Goal: Transaction & Acquisition: Book appointment/travel/reservation

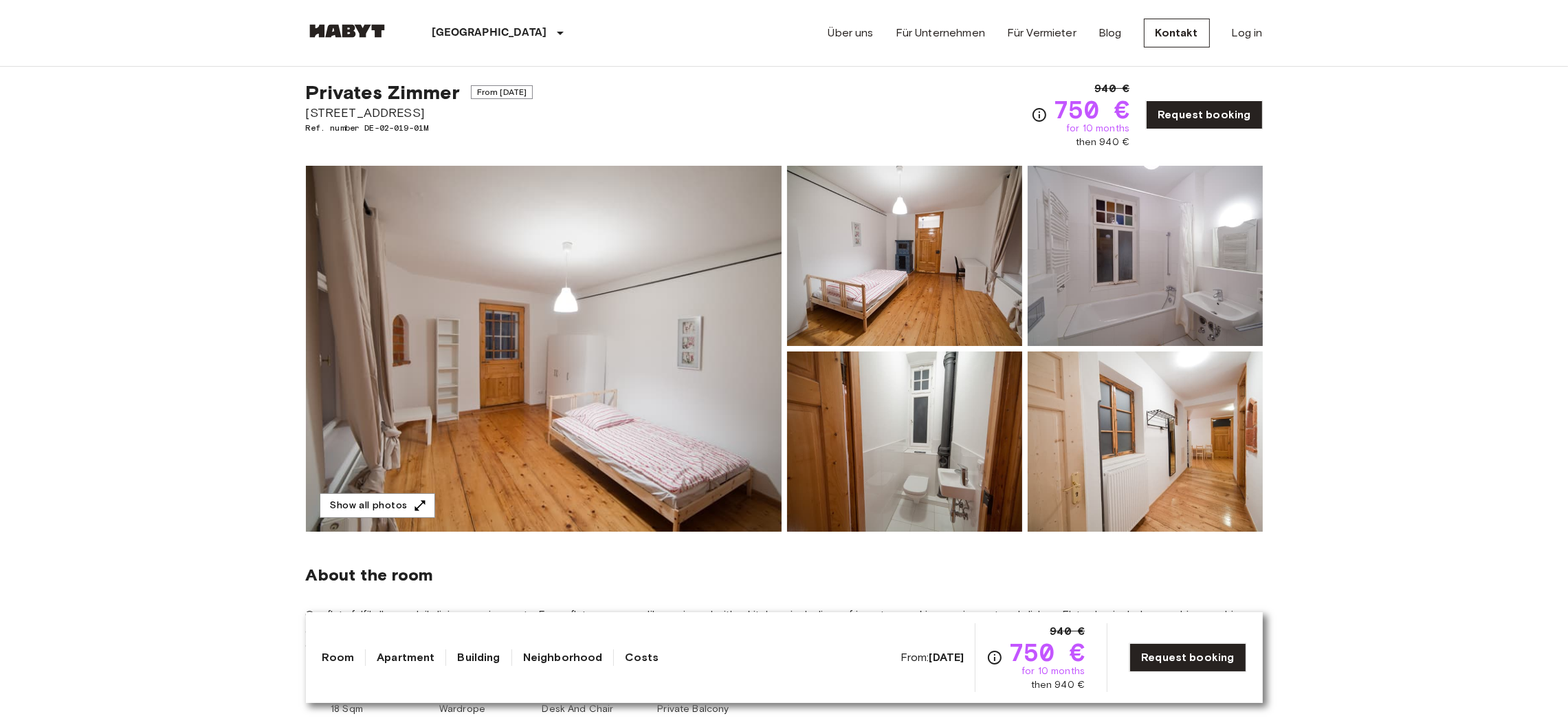
scroll to position [24, 0]
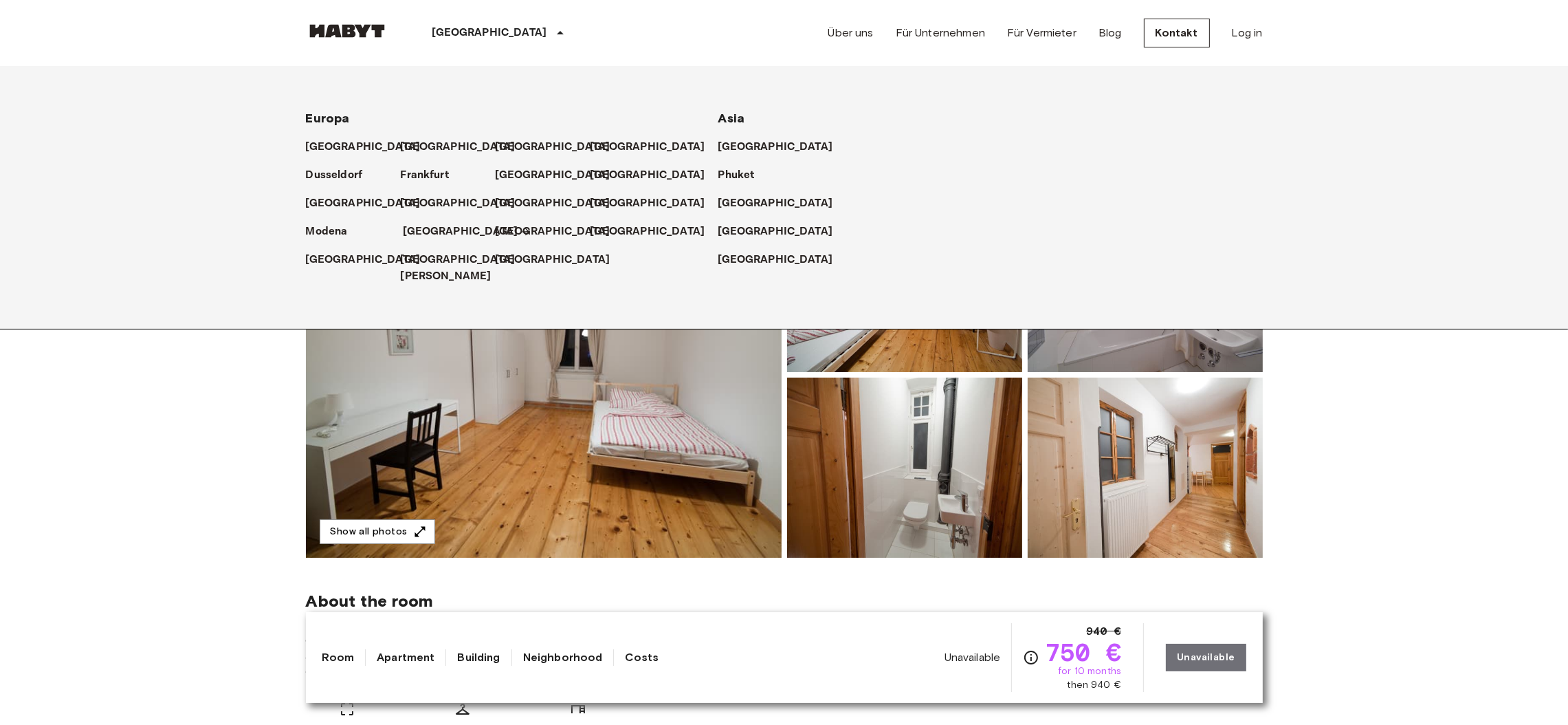
click at [520, 230] on icon at bounding box center [525, 231] width 11 height 11
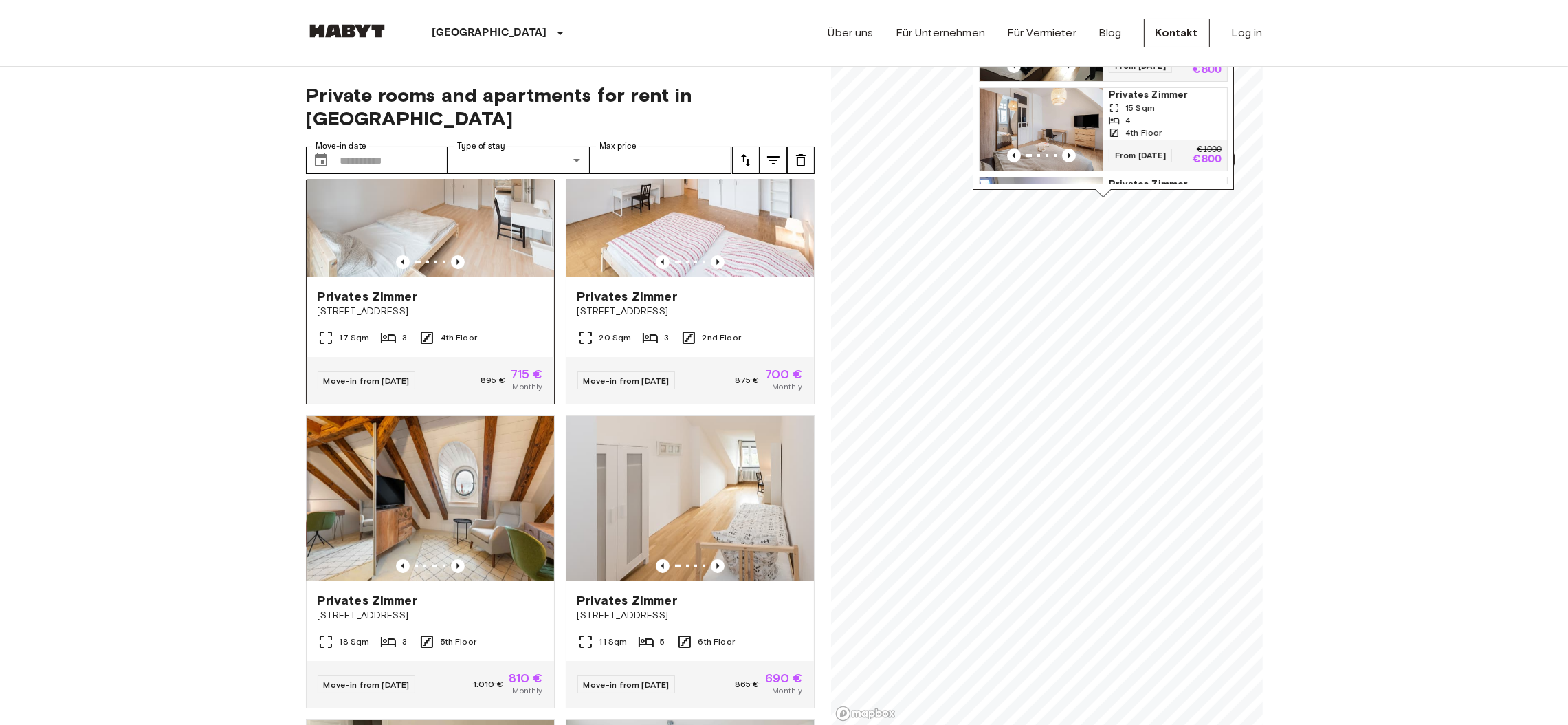
scroll to position [9487, 0]
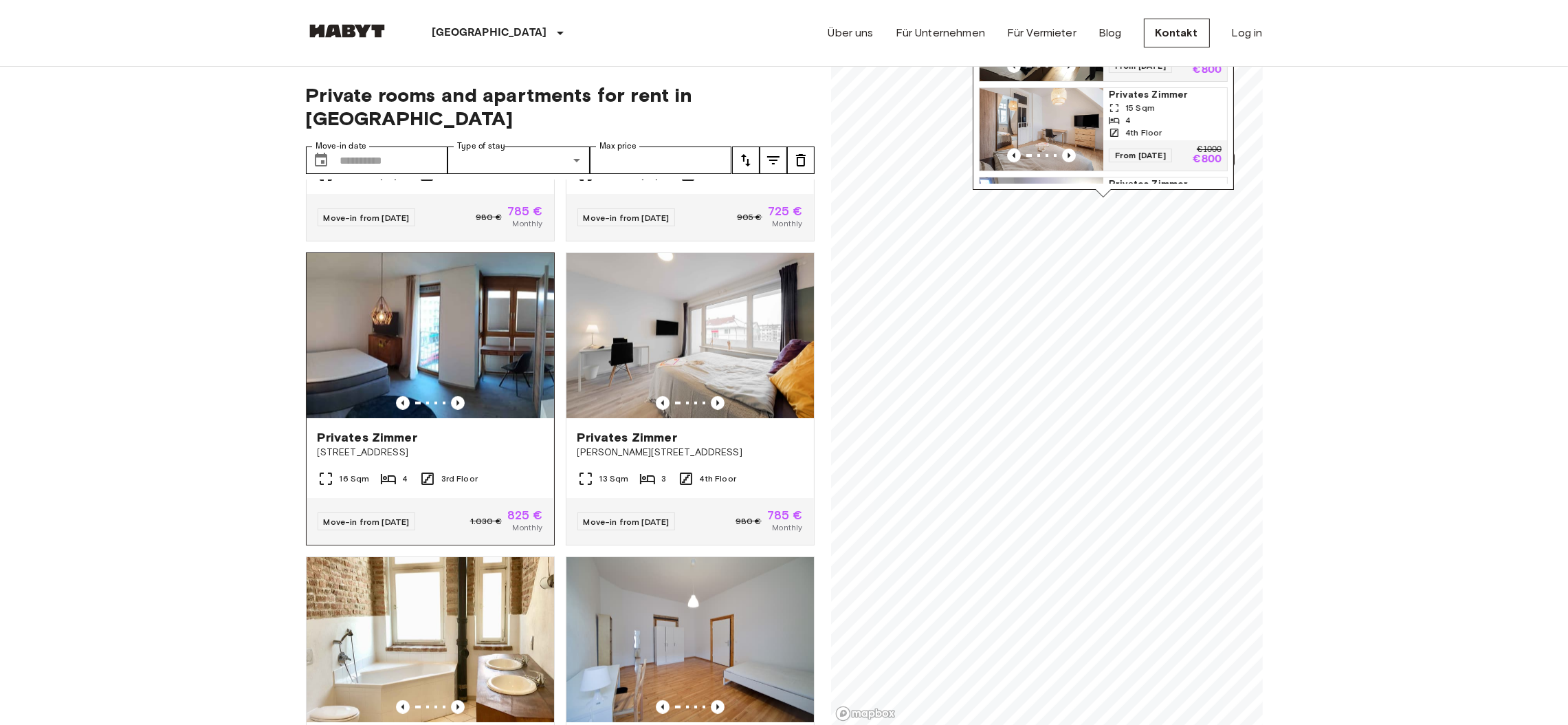
scroll to position [2100, 0]
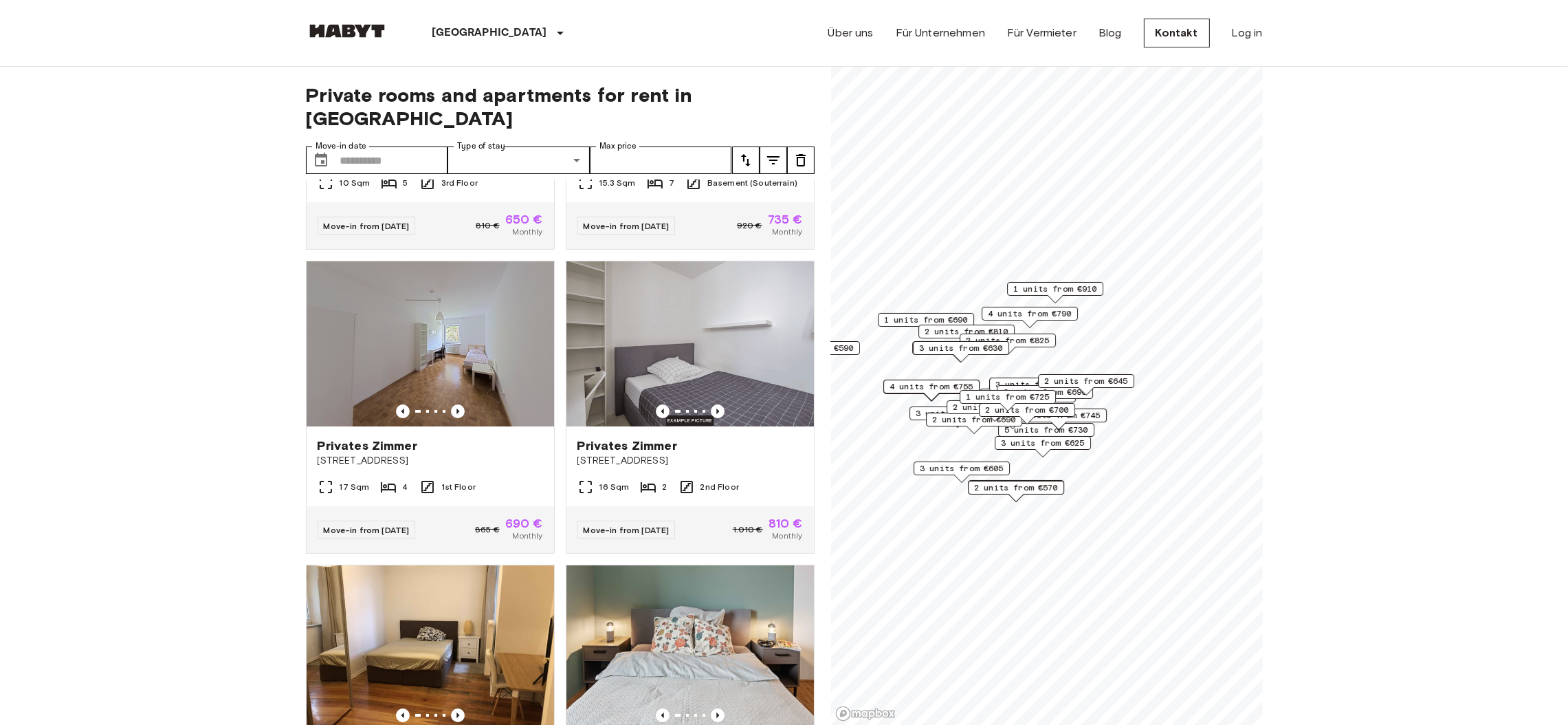
scroll to position [238, 0]
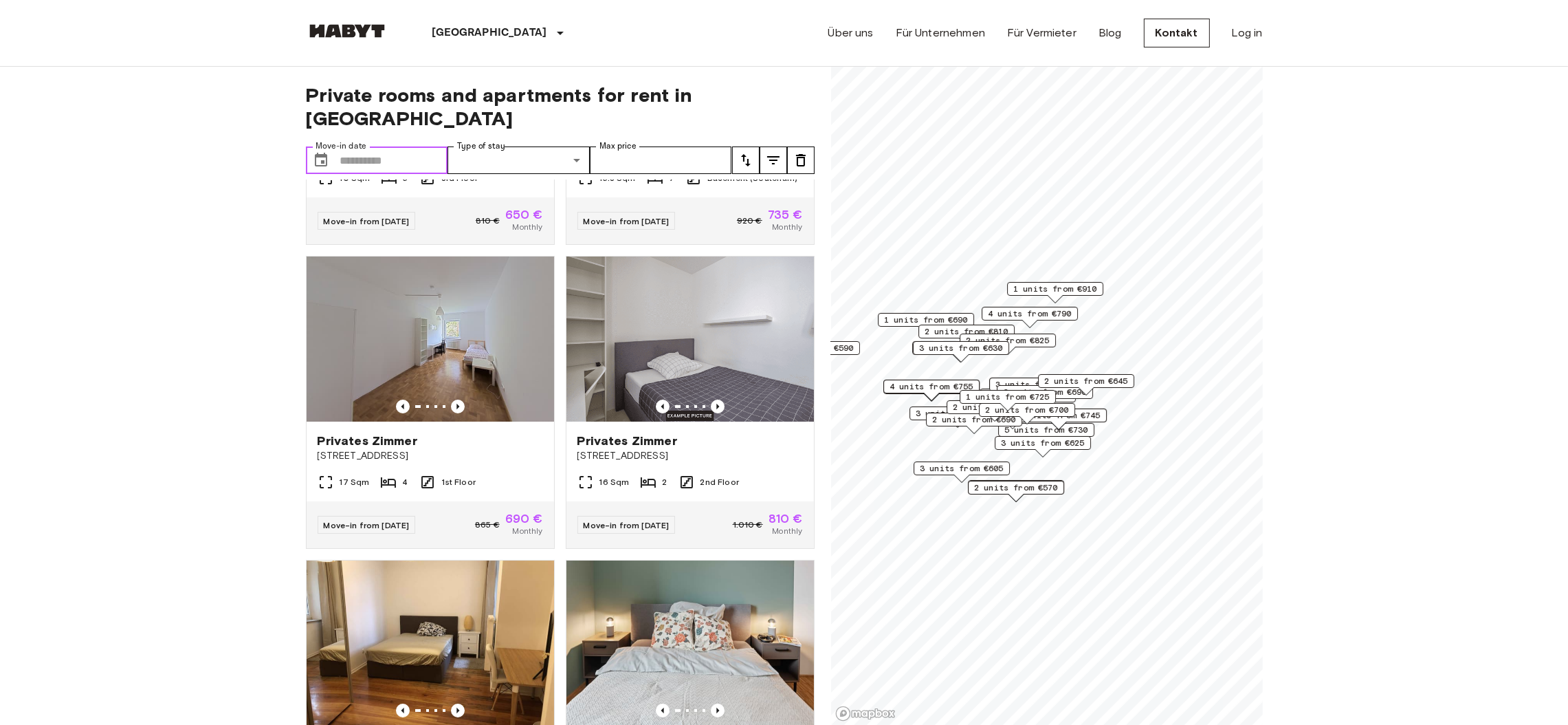
click at [351, 147] on input "Move-in date" at bounding box center [395, 161] width 108 height 28
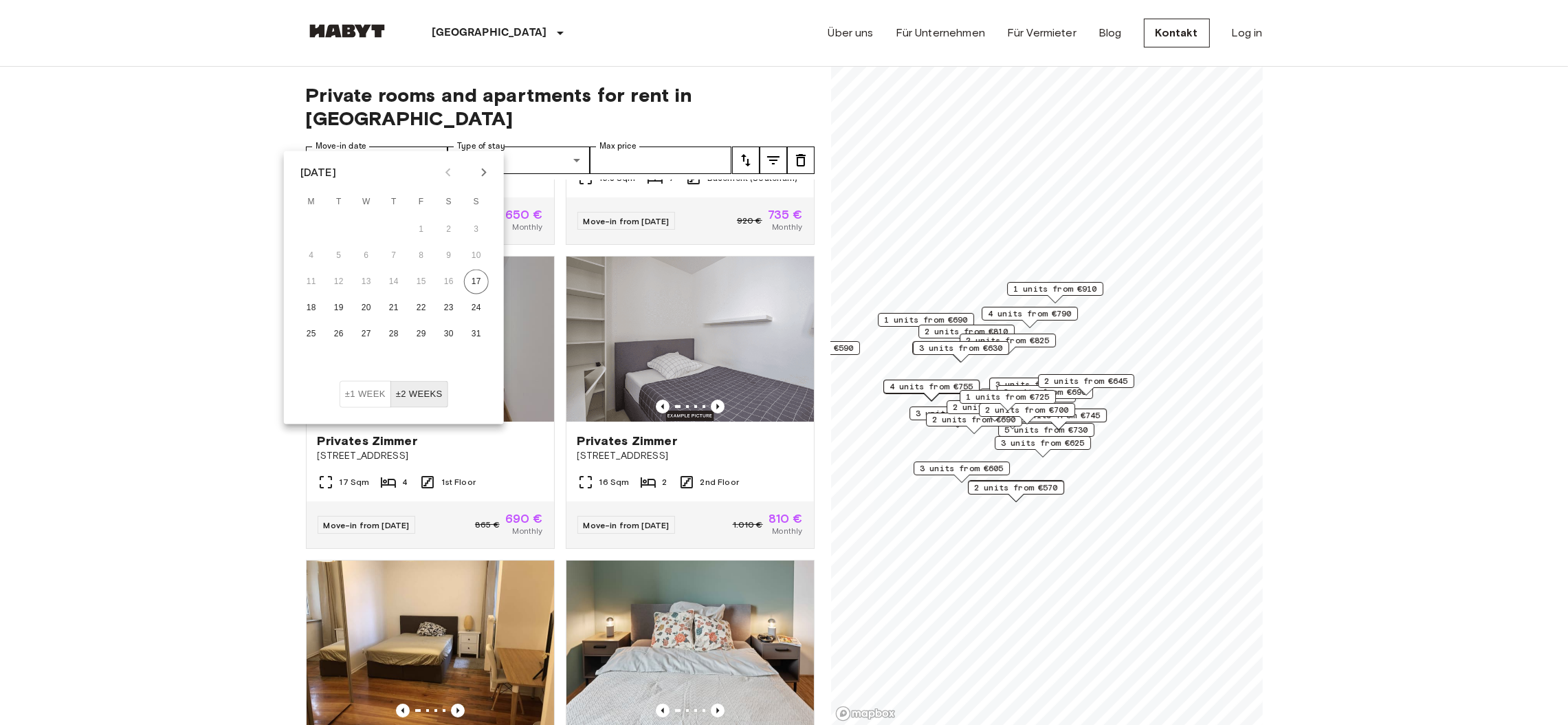
click at [481, 170] on icon "Next month" at bounding box center [484, 173] width 16 height 16
click at [311, 224] on button "1" at bounding box center [311, 229] width 25 height 25
type input "**********"
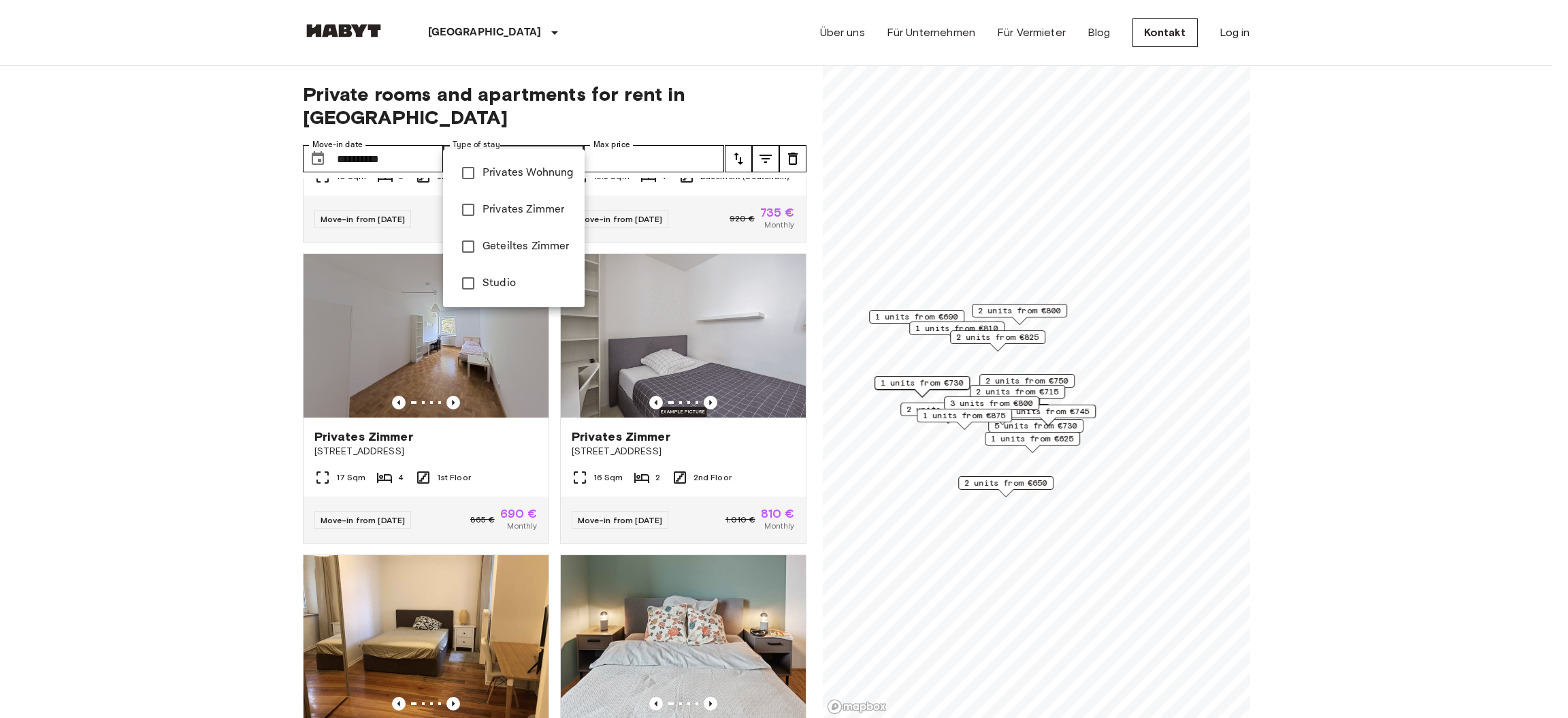
click at [529, 210] on span "Privates Zimmer" at bounding box center [528, 209] width 91 height 16
type input "**********"
click at [662, 130] on div at bounding box center [784, 359] width 1568 height 718
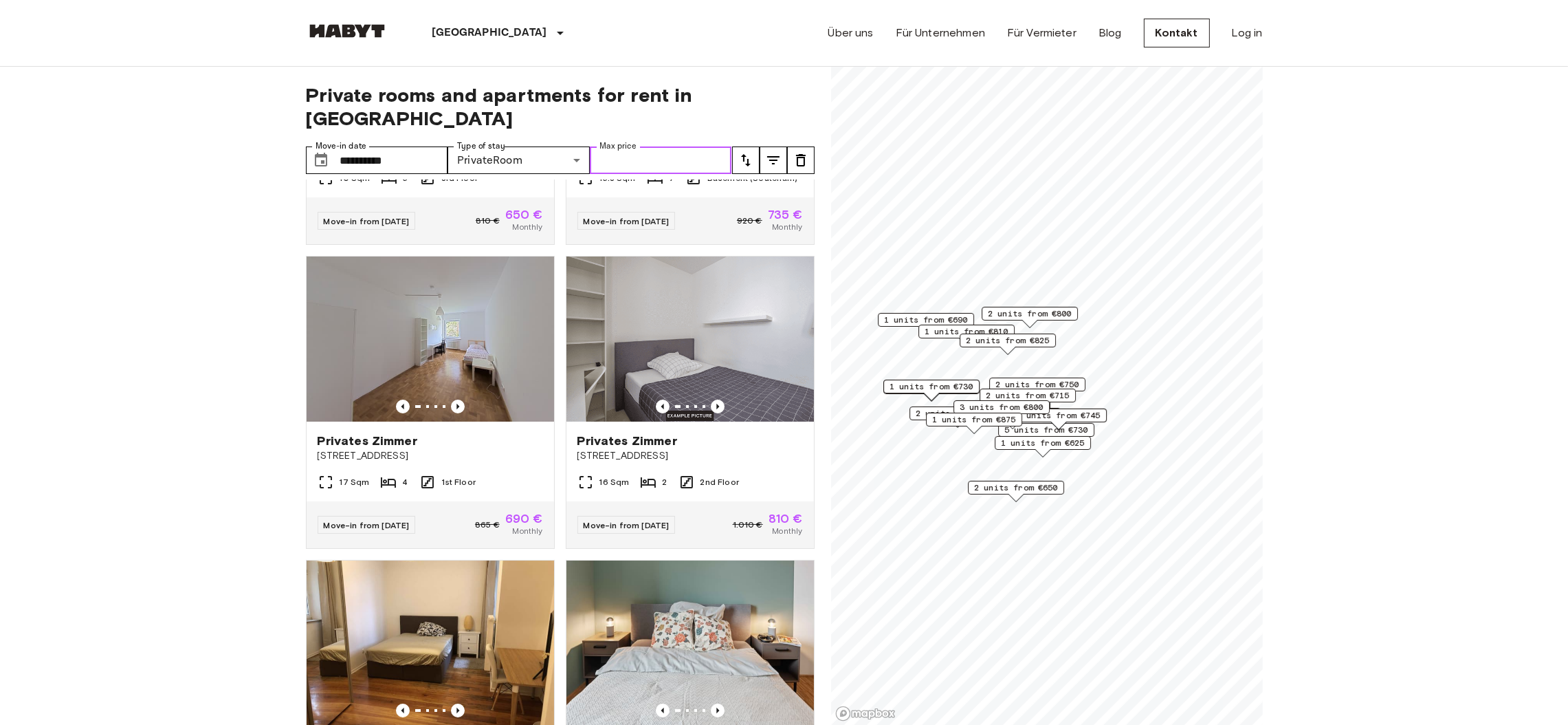
click at [691, 147] on input "Max price" at bounding box center [661, 161] width 142 height 28
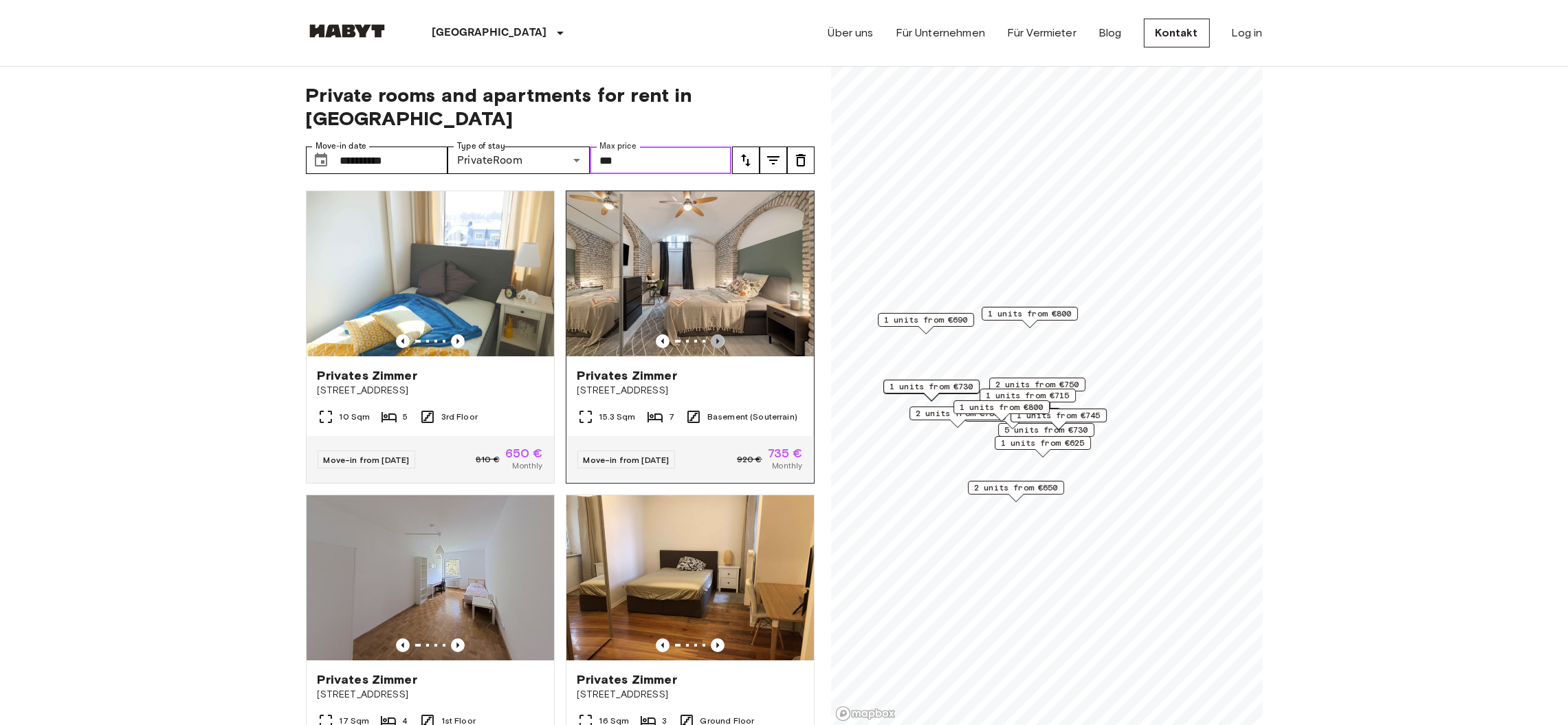
click at [711, 334] on icon "Previous image" at bounding box center [717, 341] width 14 height 14
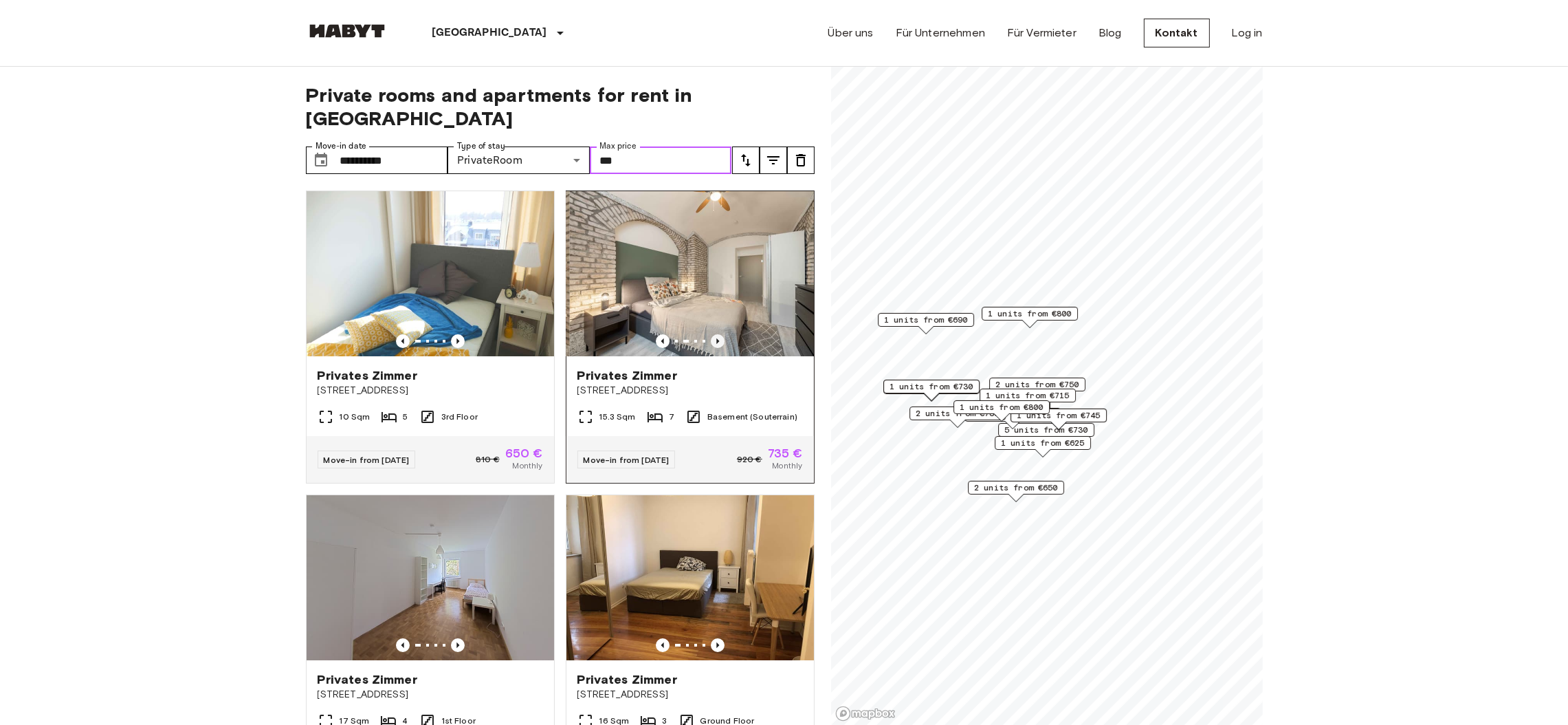
click at [711, 334] on icon "Previous image" at bounding box center [717, 341] width 14 height 14
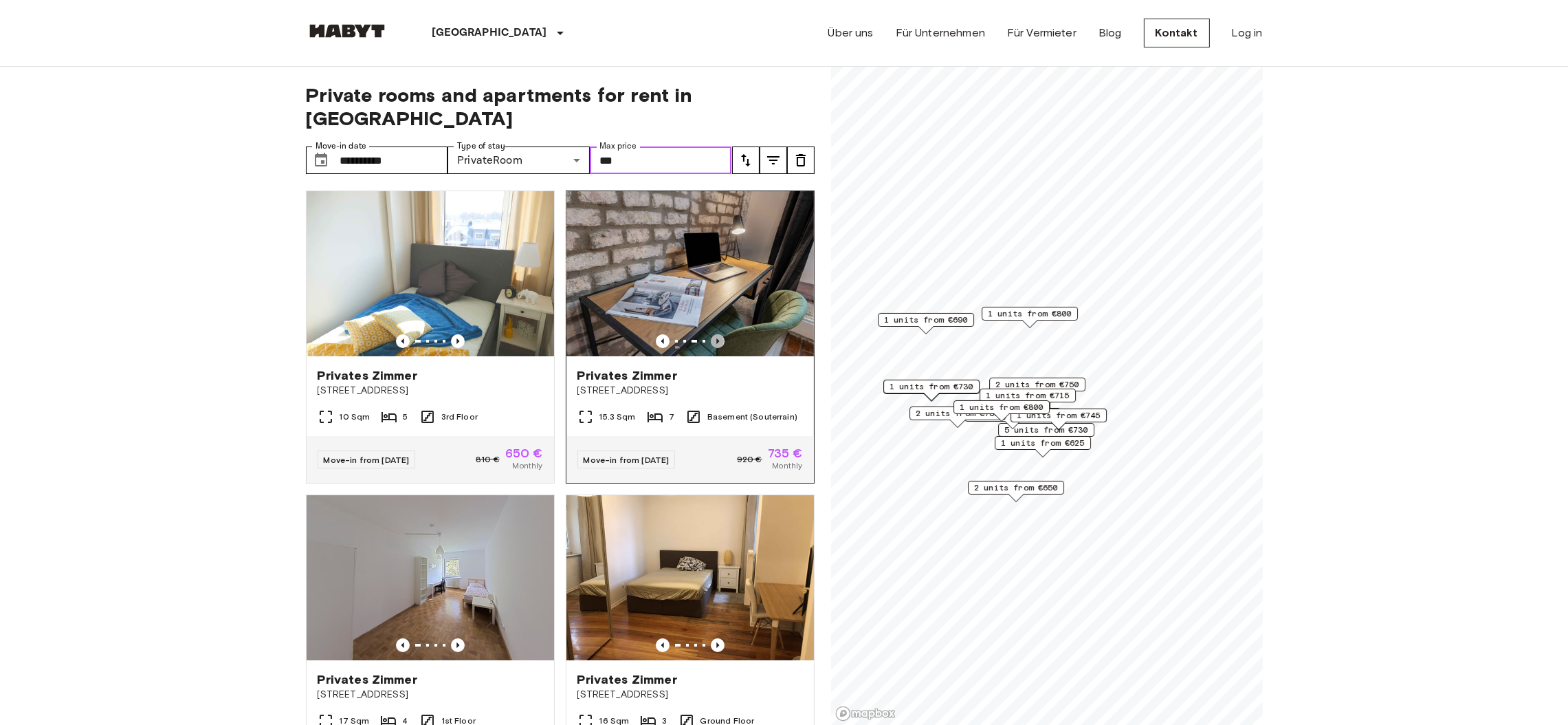
click at [711, 334] on icon "Previous image" at bounding box center [717, 341] width 14 height 14
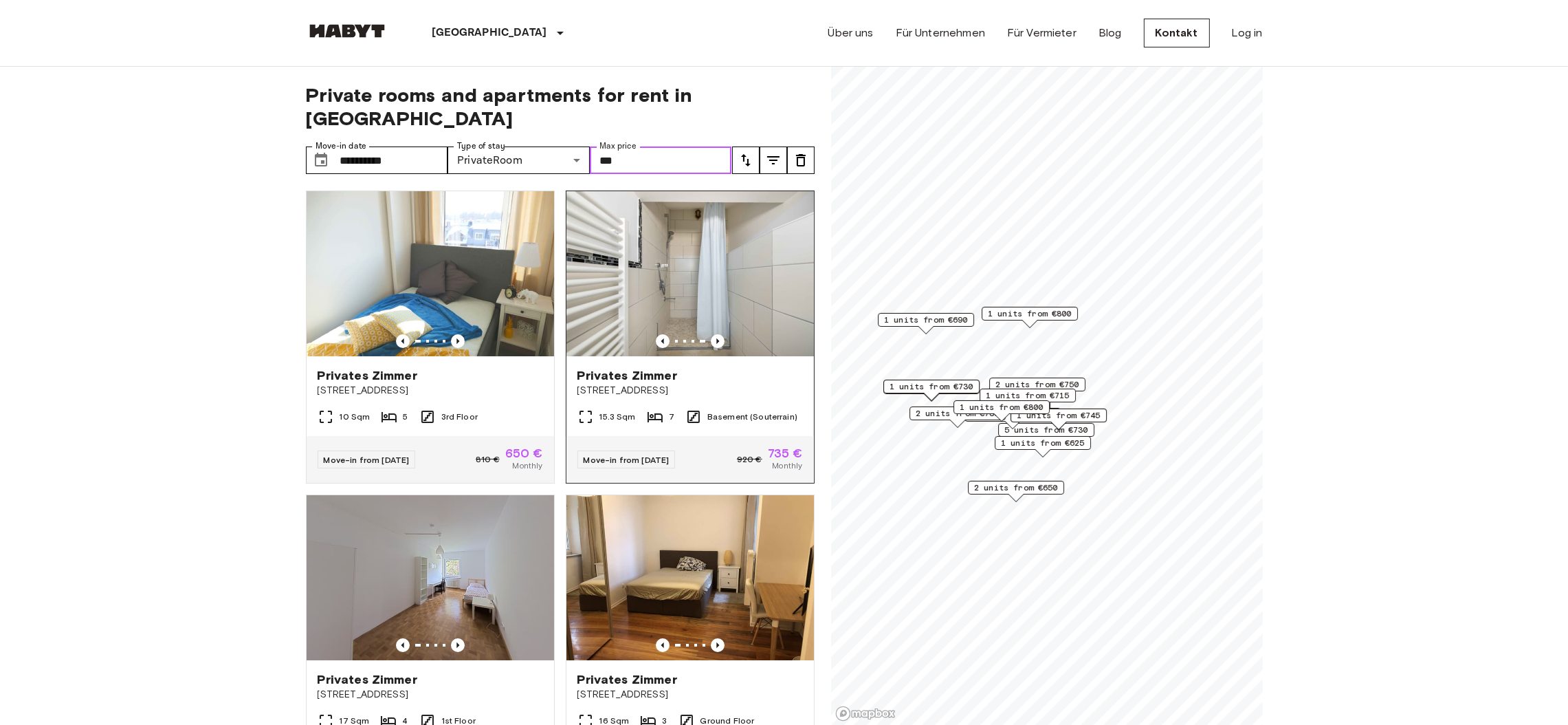
type input "***"
click at [718, 367] on div "Privates Zimmer" at bounding box center [689, 375] width 225 height 16
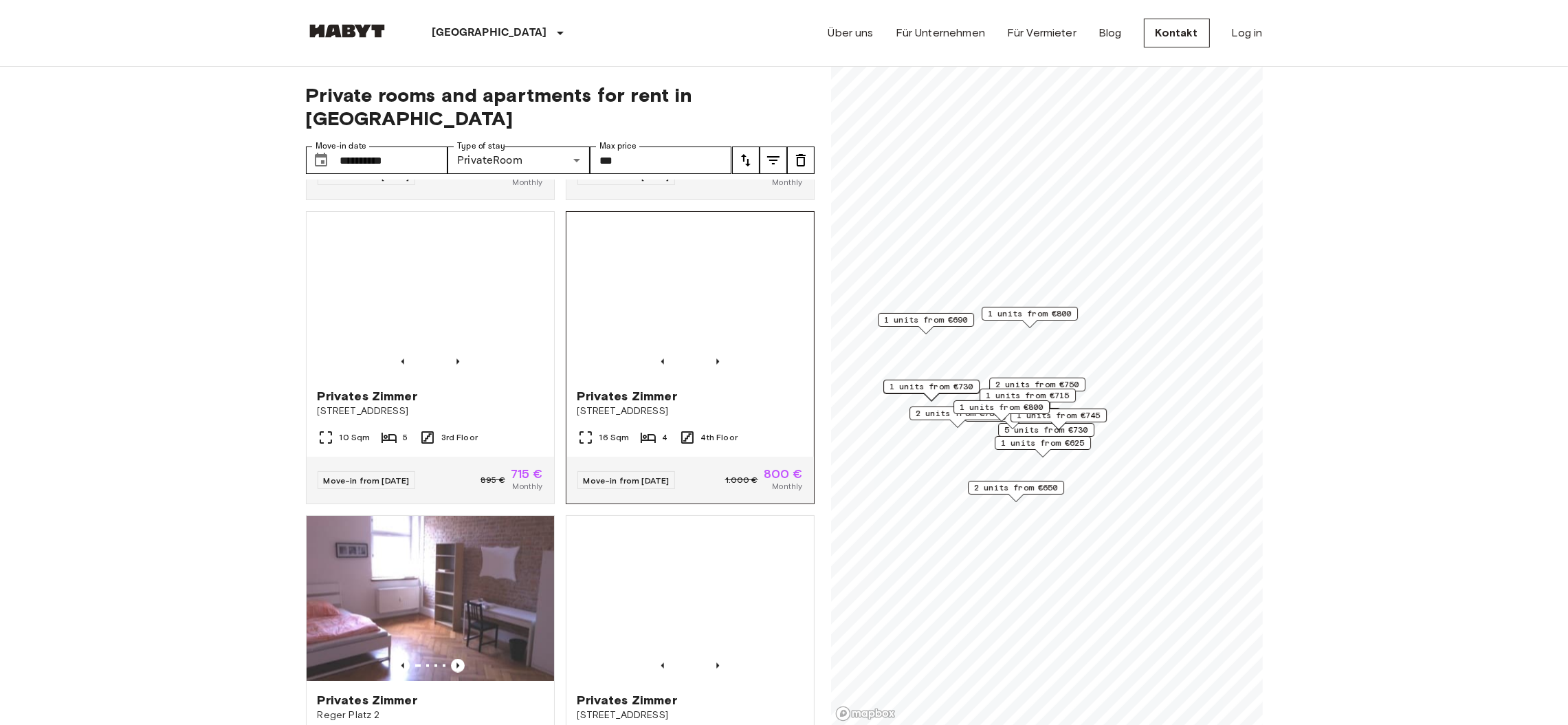
scroll to position [3351, 0]
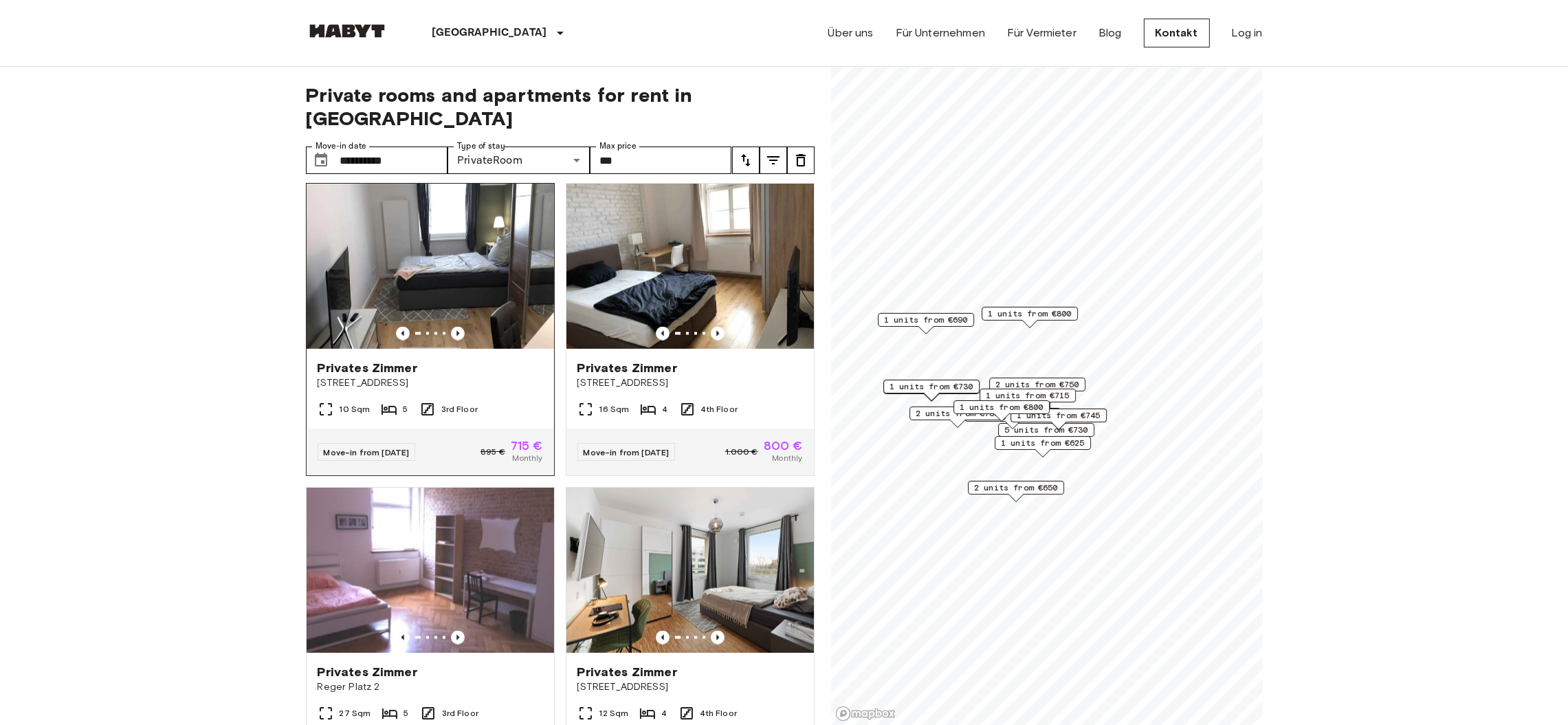
click at [406, 349] on img at bounding box center [430, 265] width 247 height 165
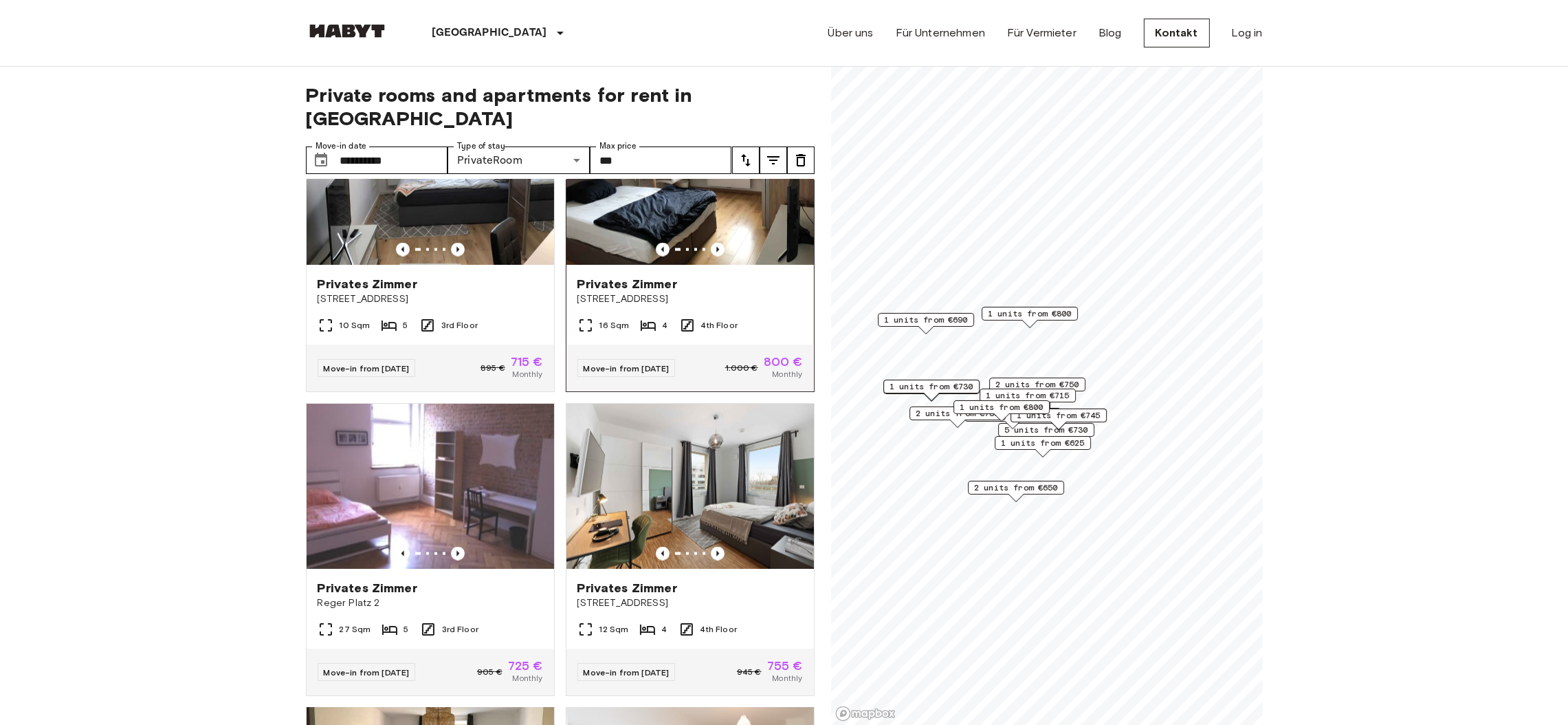
scroll to position [3447, 0]
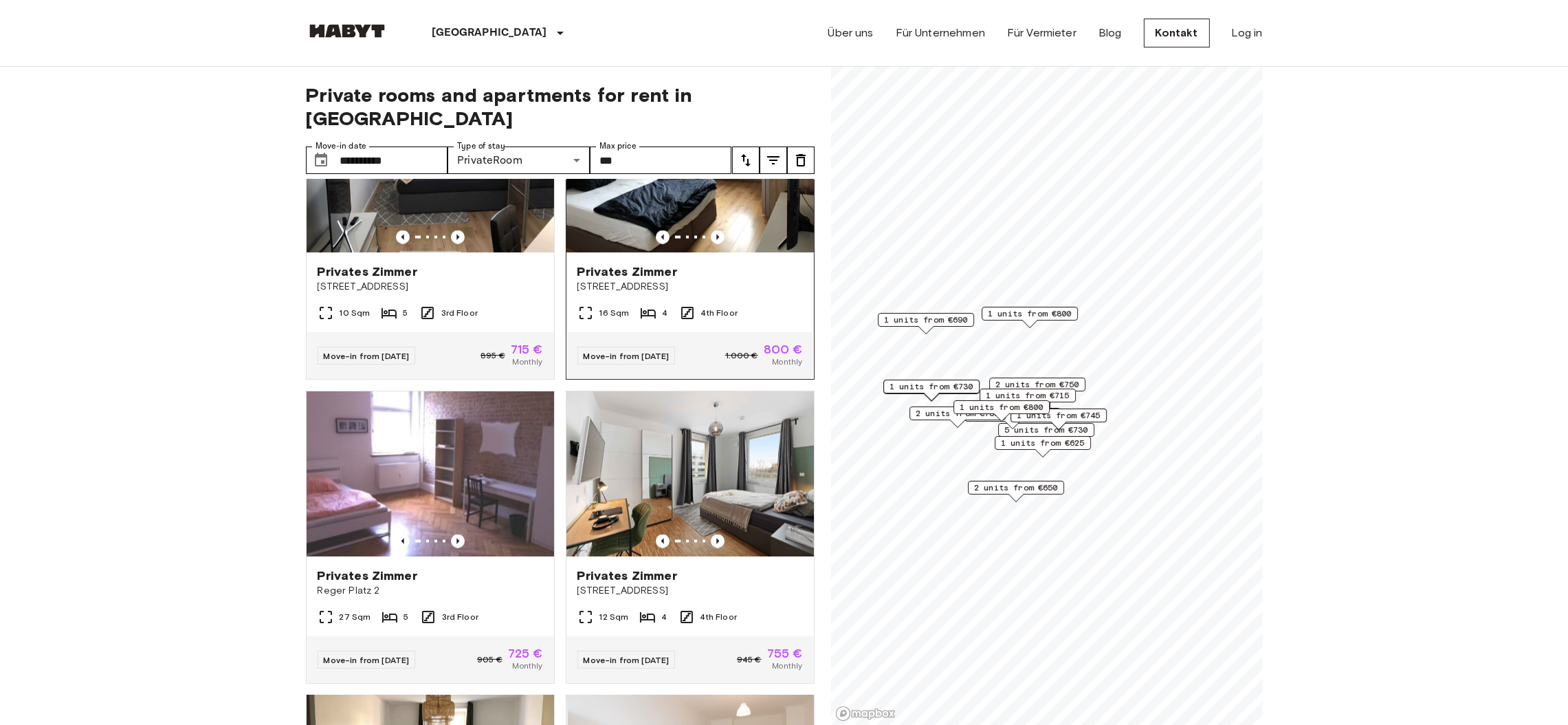
click at [696, 252] on img at bounding box center [690, 170] width 247 height 165
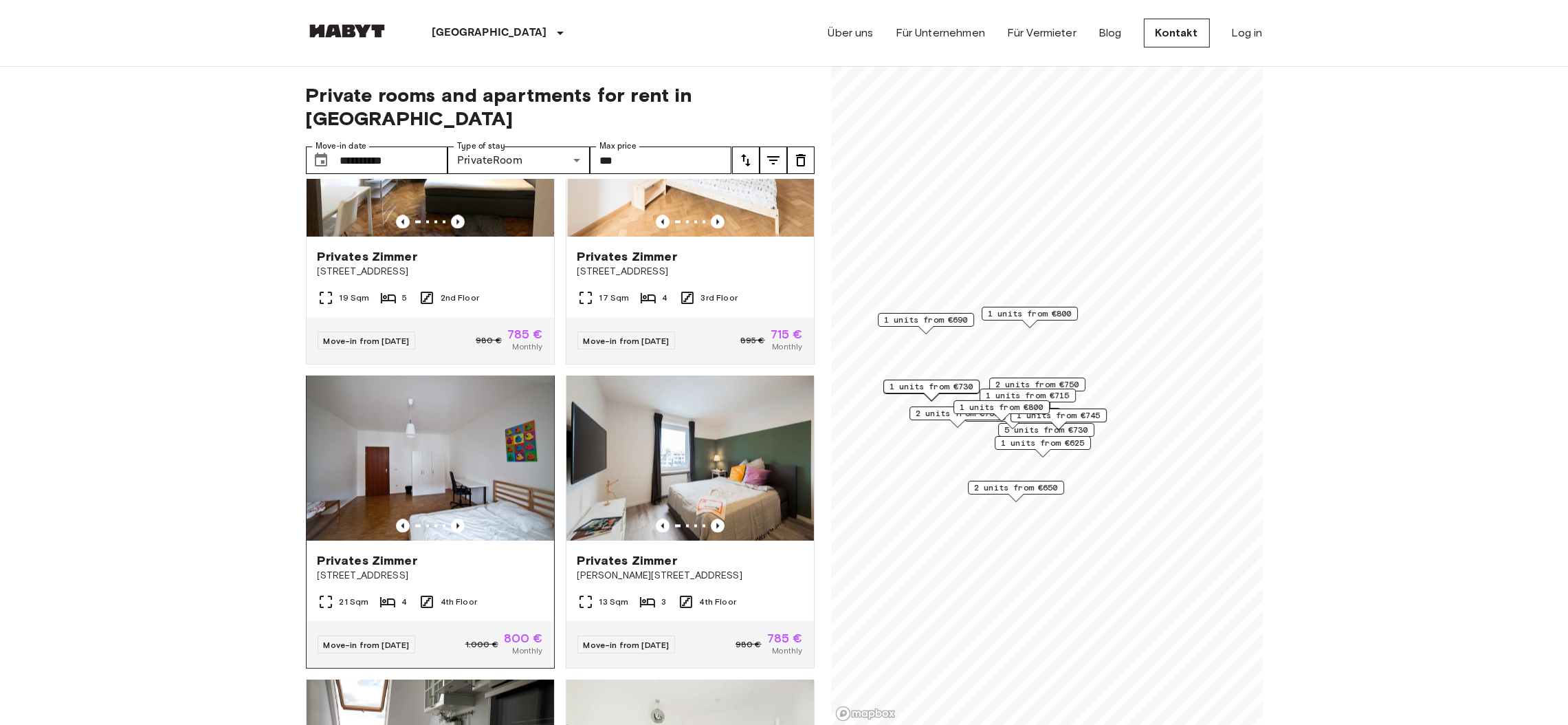
scroll to position [4058, 0]
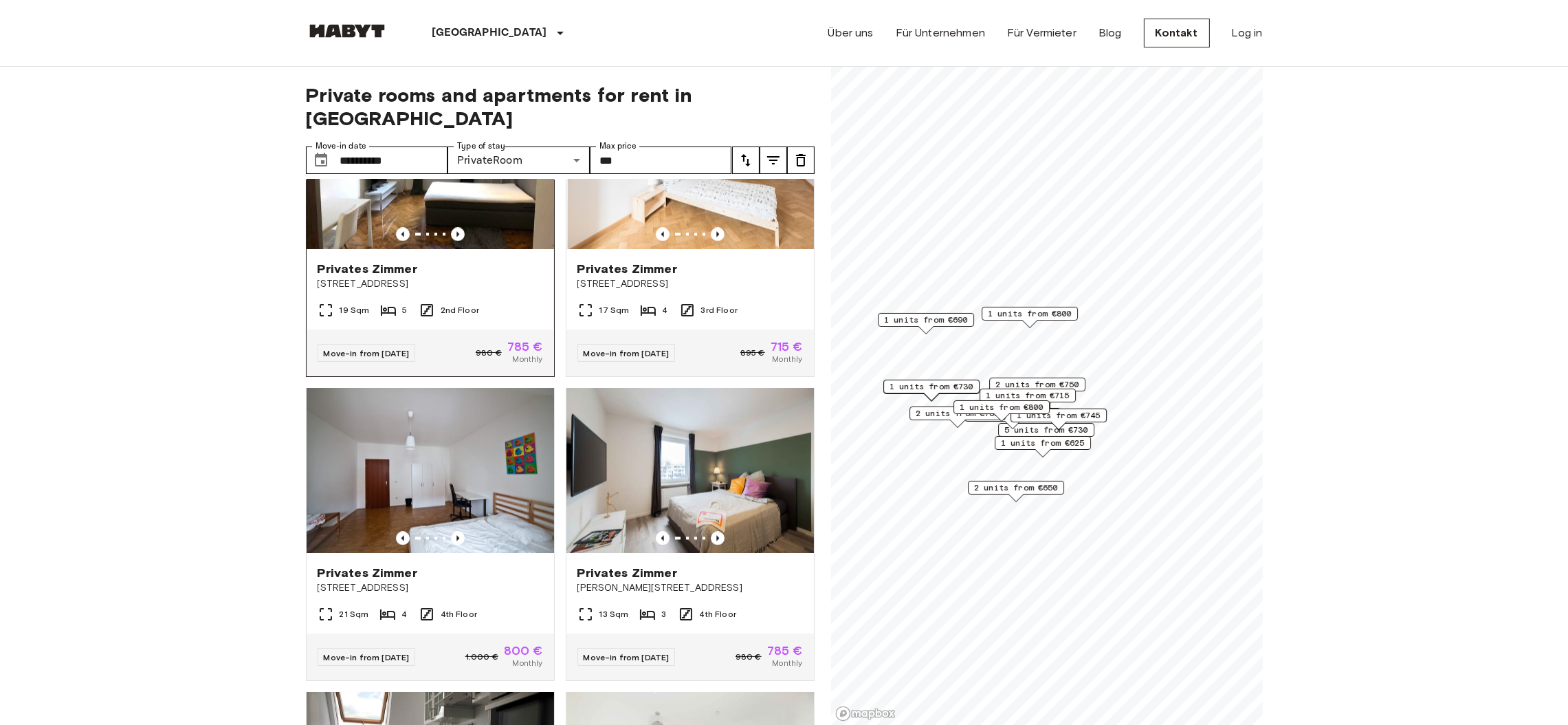
click at [481, 277] on div "Privates Zimmer" at bounding box center [430, 269] width 225 height 16
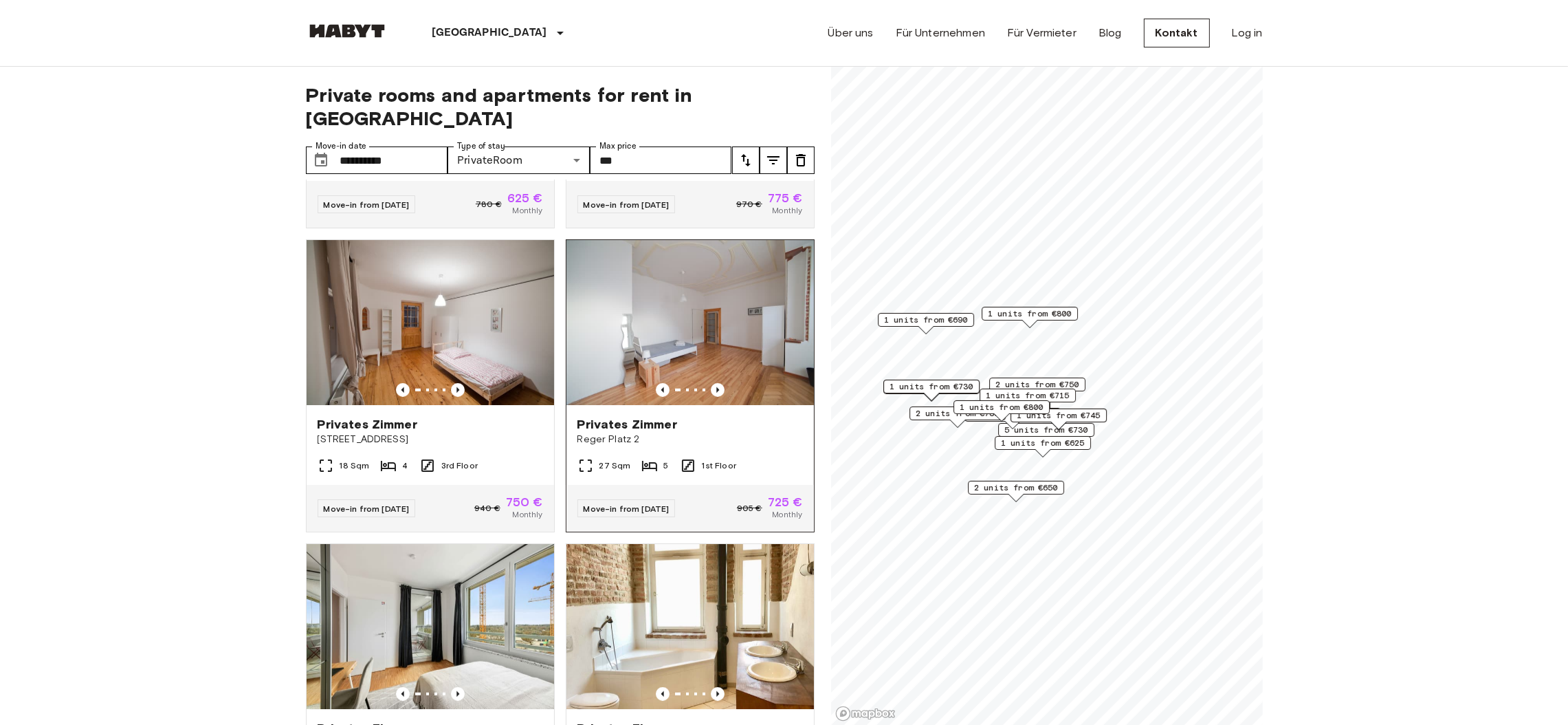
scroll to position [1434, 0]
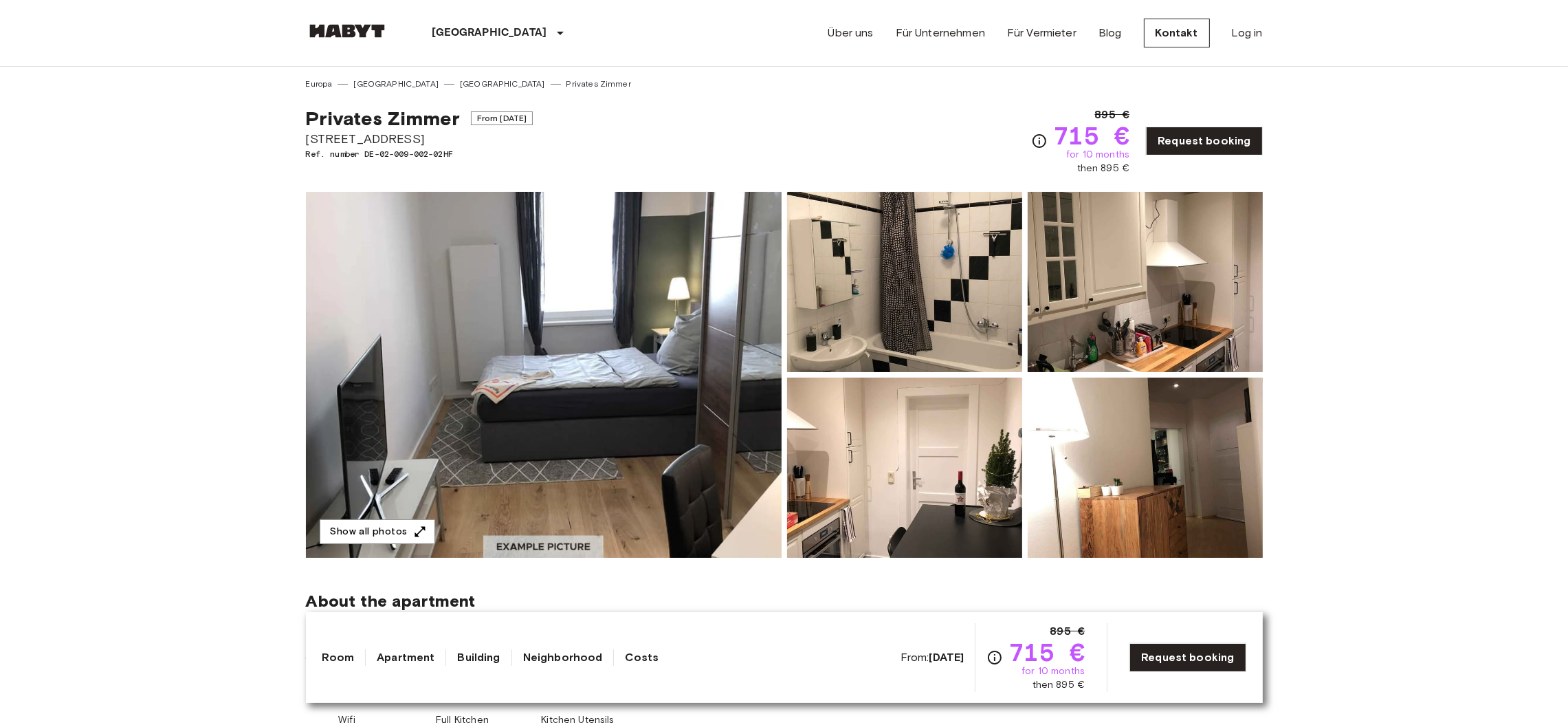
drag, startPoint x: 0, startPoint y: 0, endPoint x: 547, endPoint y: 383, distance: 667.8
click at [547, 383] on img at bounding box center [544, 374] width 476 height 366
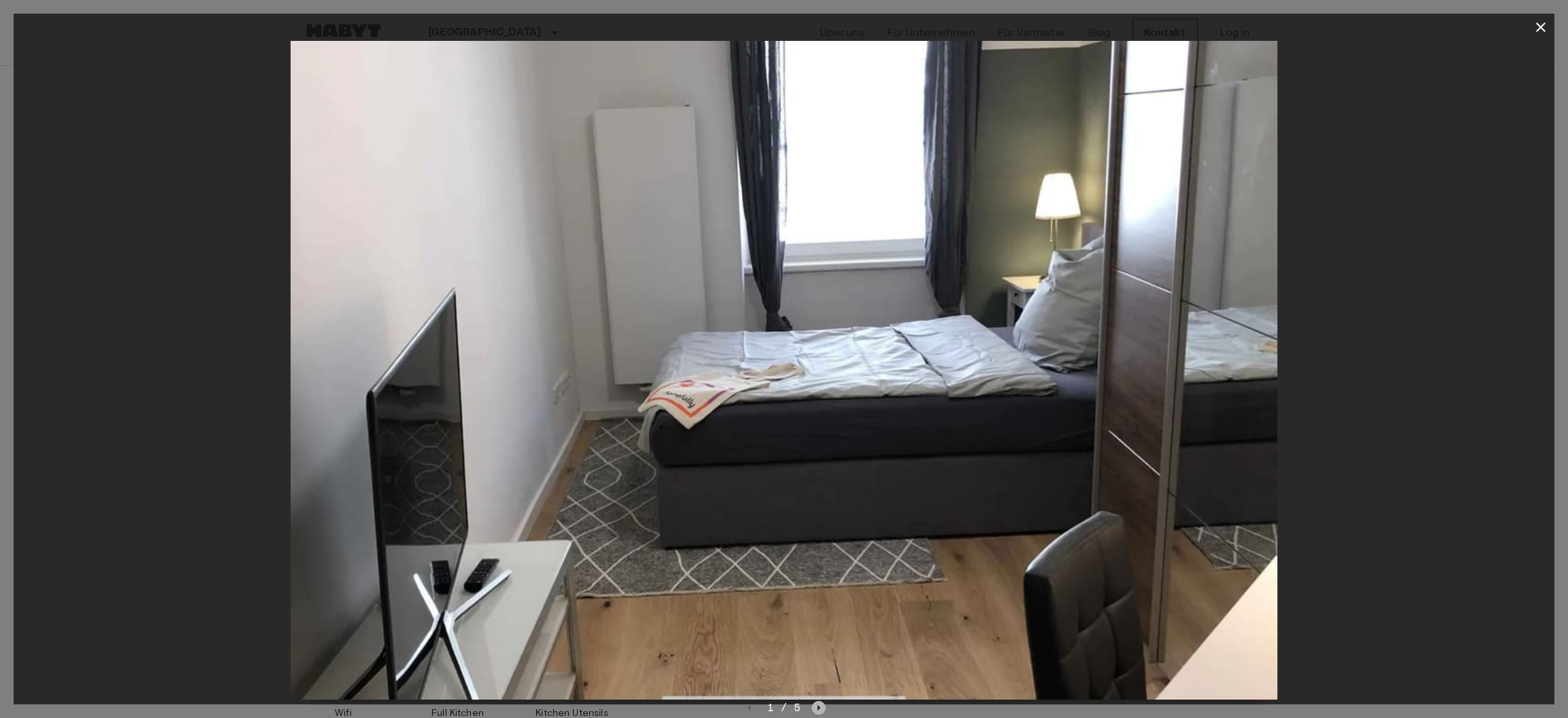
click at [815, 706] on icon "Next image" at bounding box center [818, 707] width 14 height 14
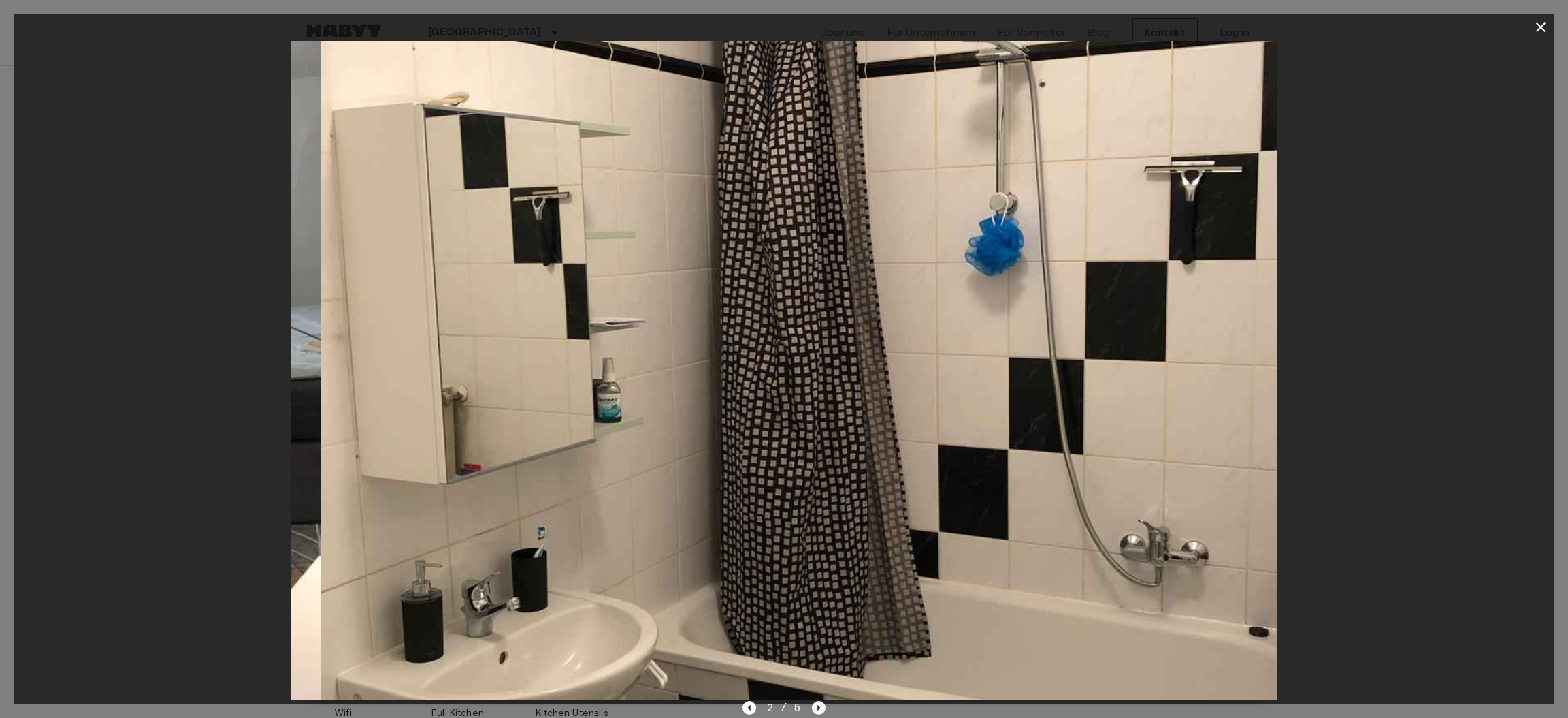
click at [815, 706] on icon "Next image" at bounding box center [818, 707] width 14 height 14
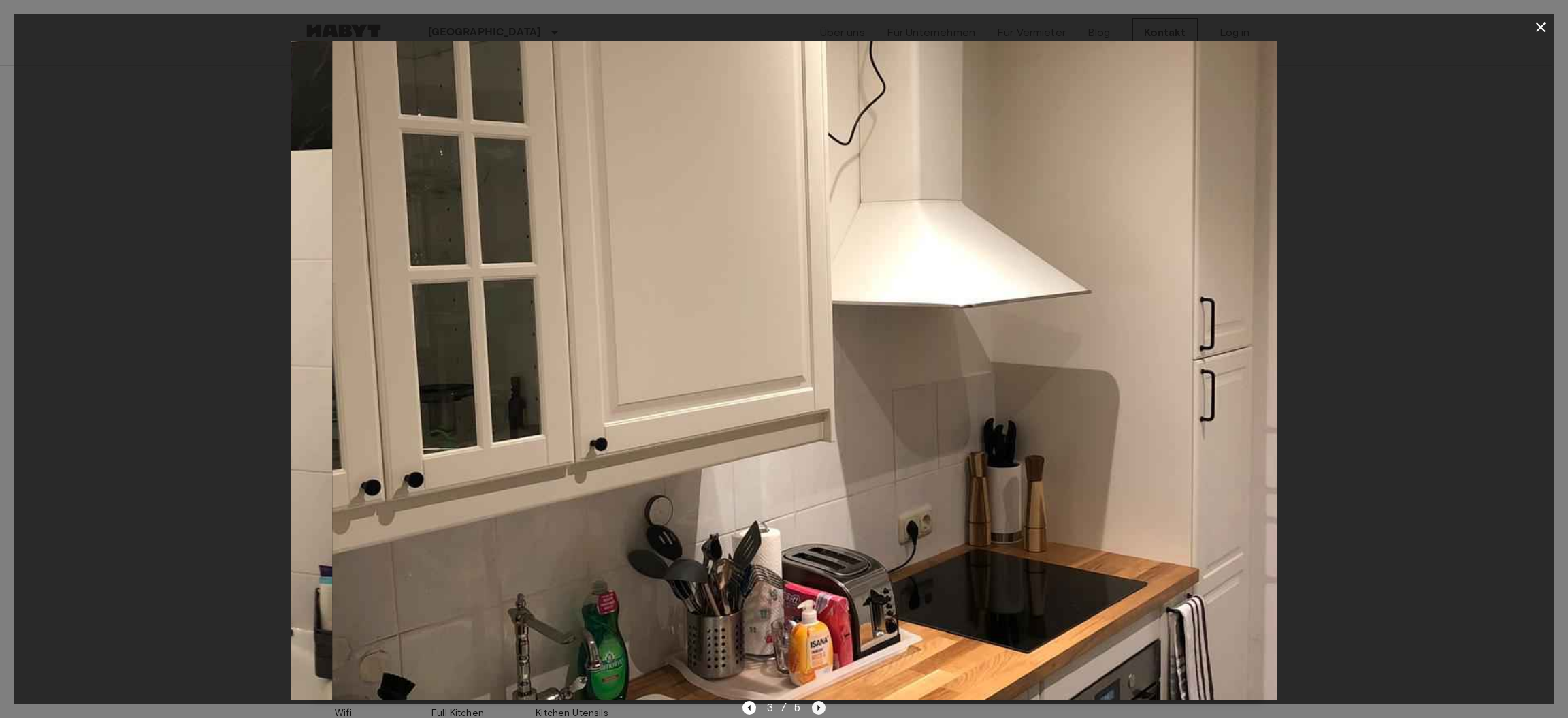
click at [815, 706] on icon "Next image" at bounding box center [818, 707] width 14 height 14
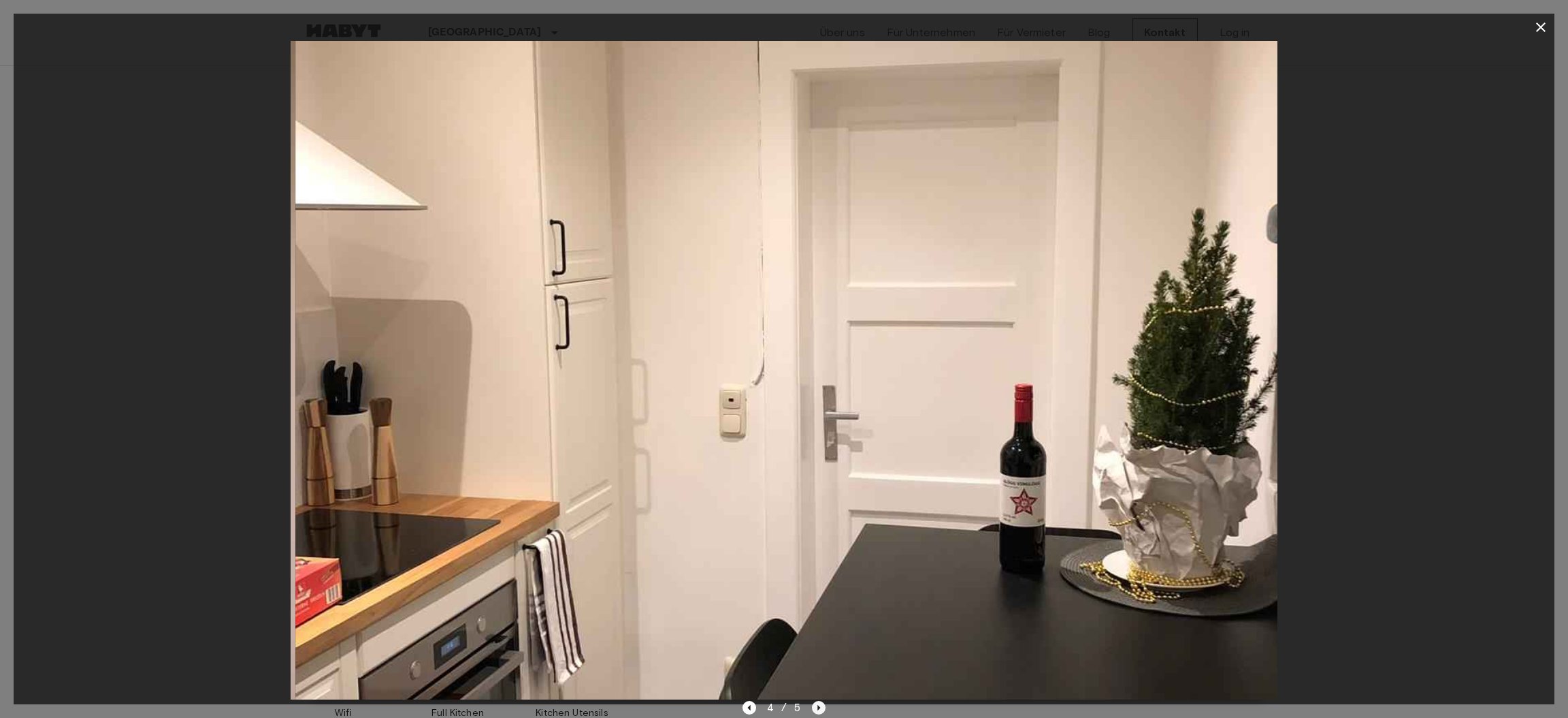
click at [815, 706] on icon "Next image" at bounding box center [818, 707] width 14 height 14
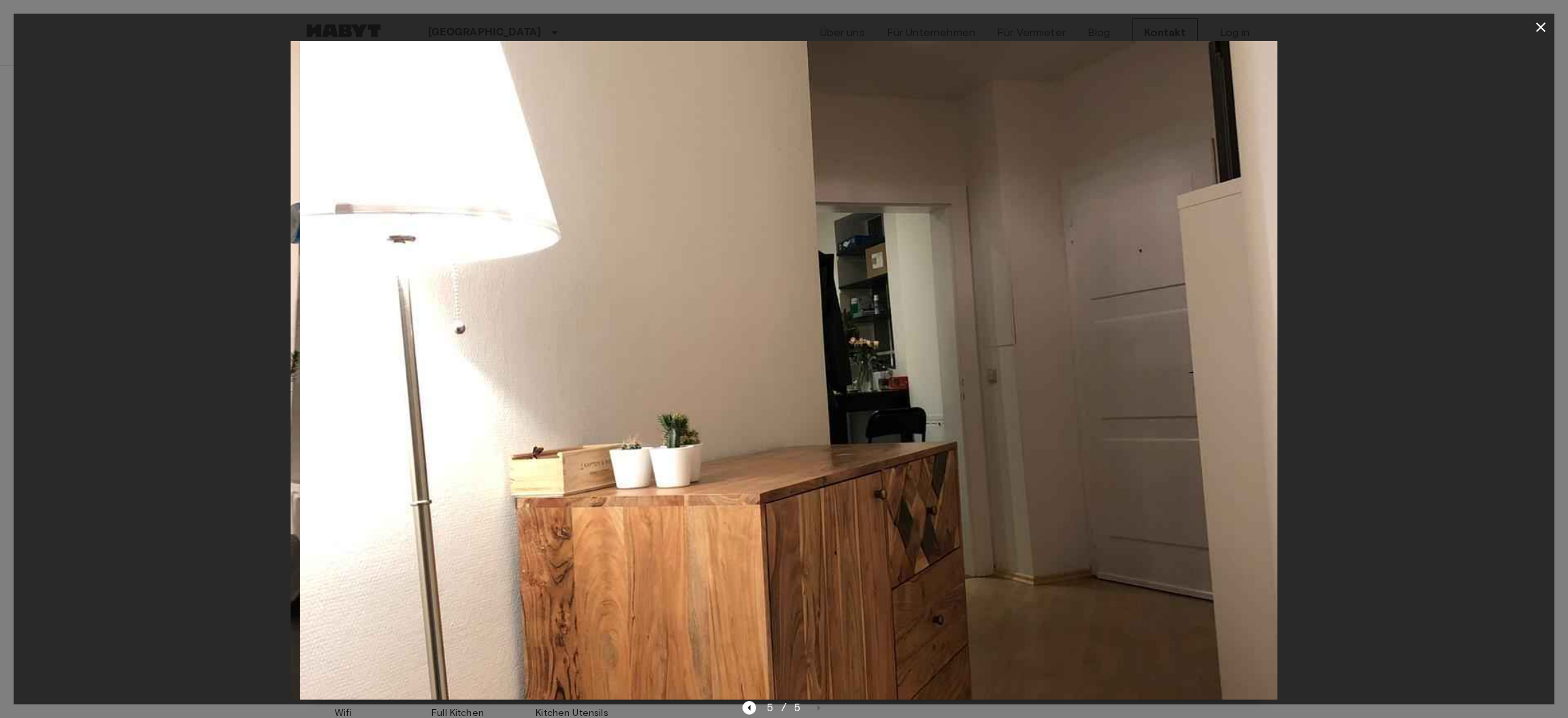
click at [815, 706] on div "5 / 5" at bounding box center [784, 707] width 84 height 16
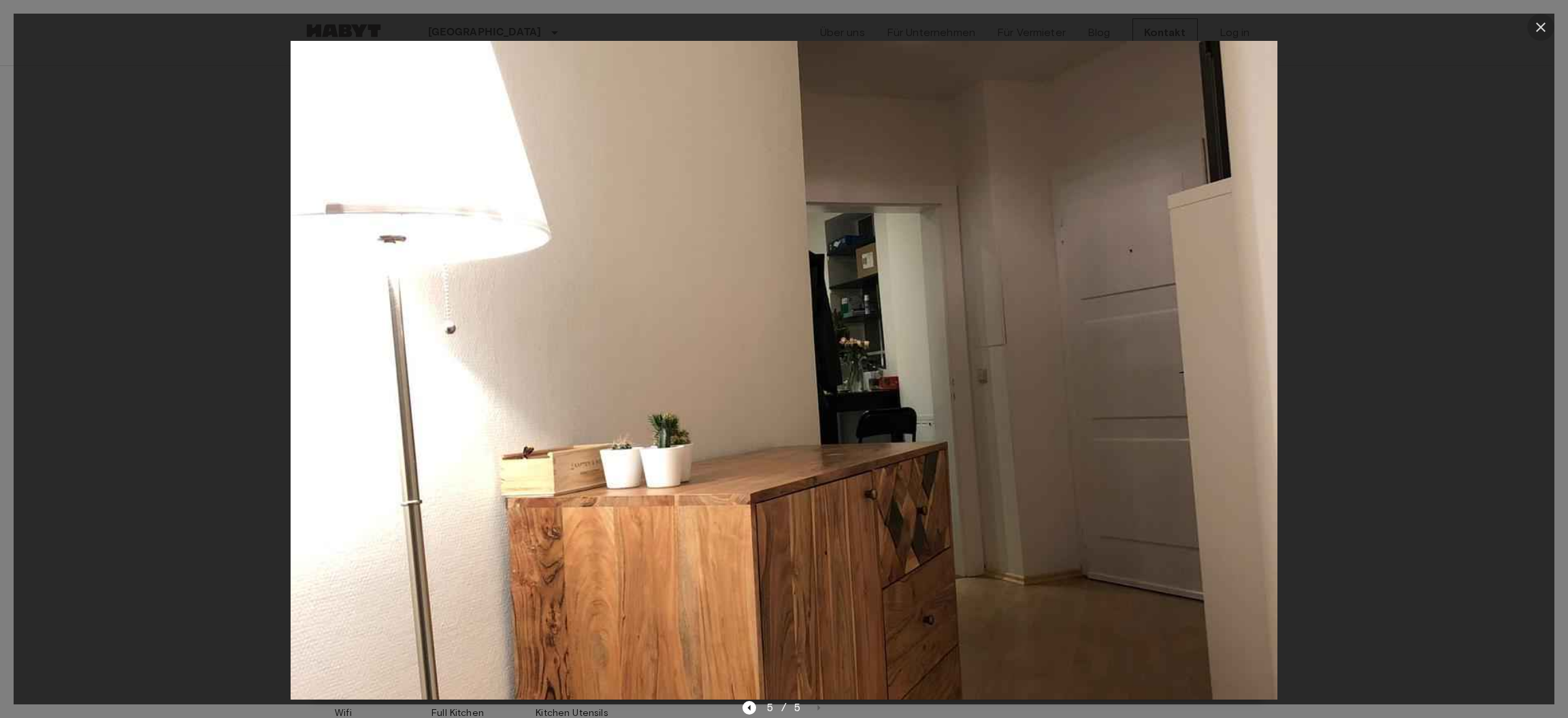
click at [1544, 28] on icon "button" at bounding box center [1540, 28] width 16 height 16
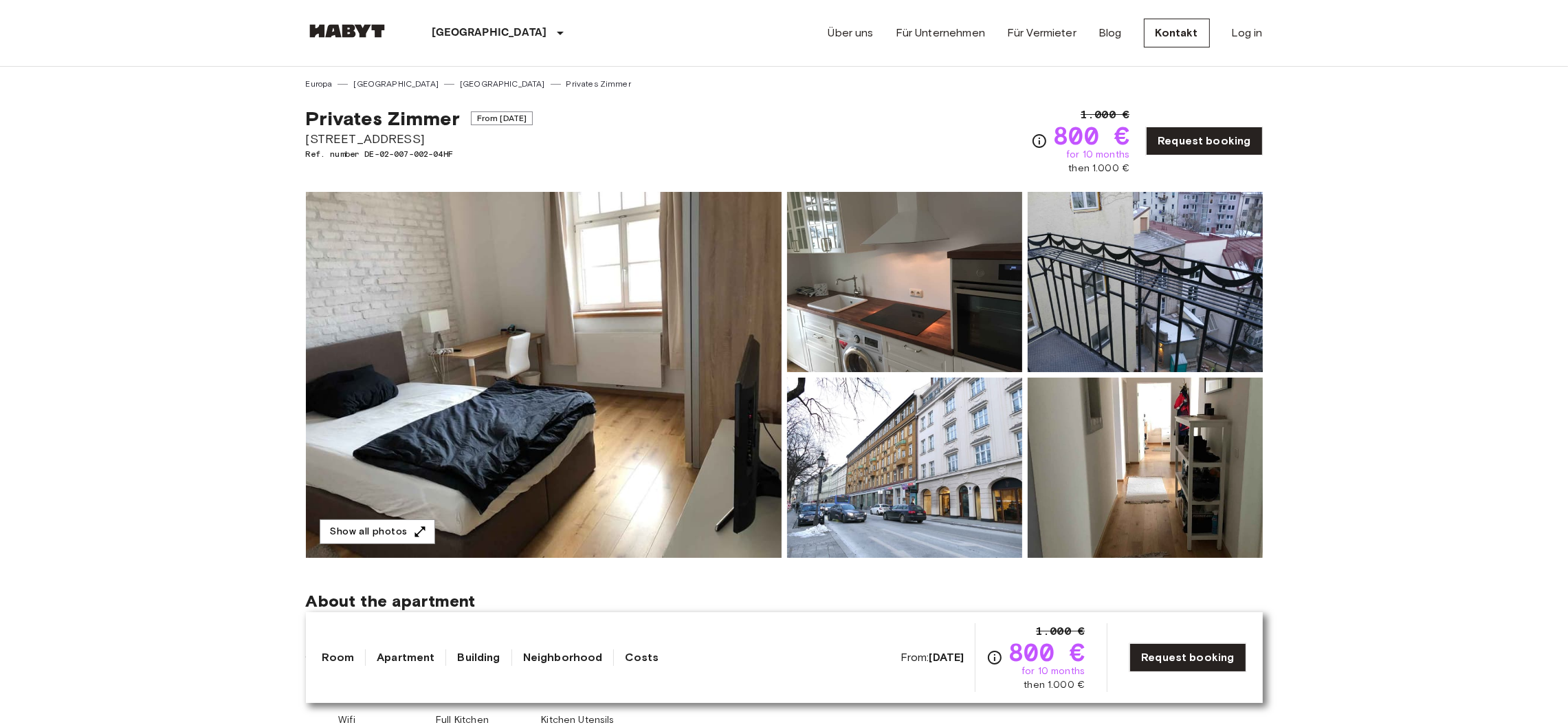
click at [597, 406] on img at bounding box center [544, 374] width 476 height 366
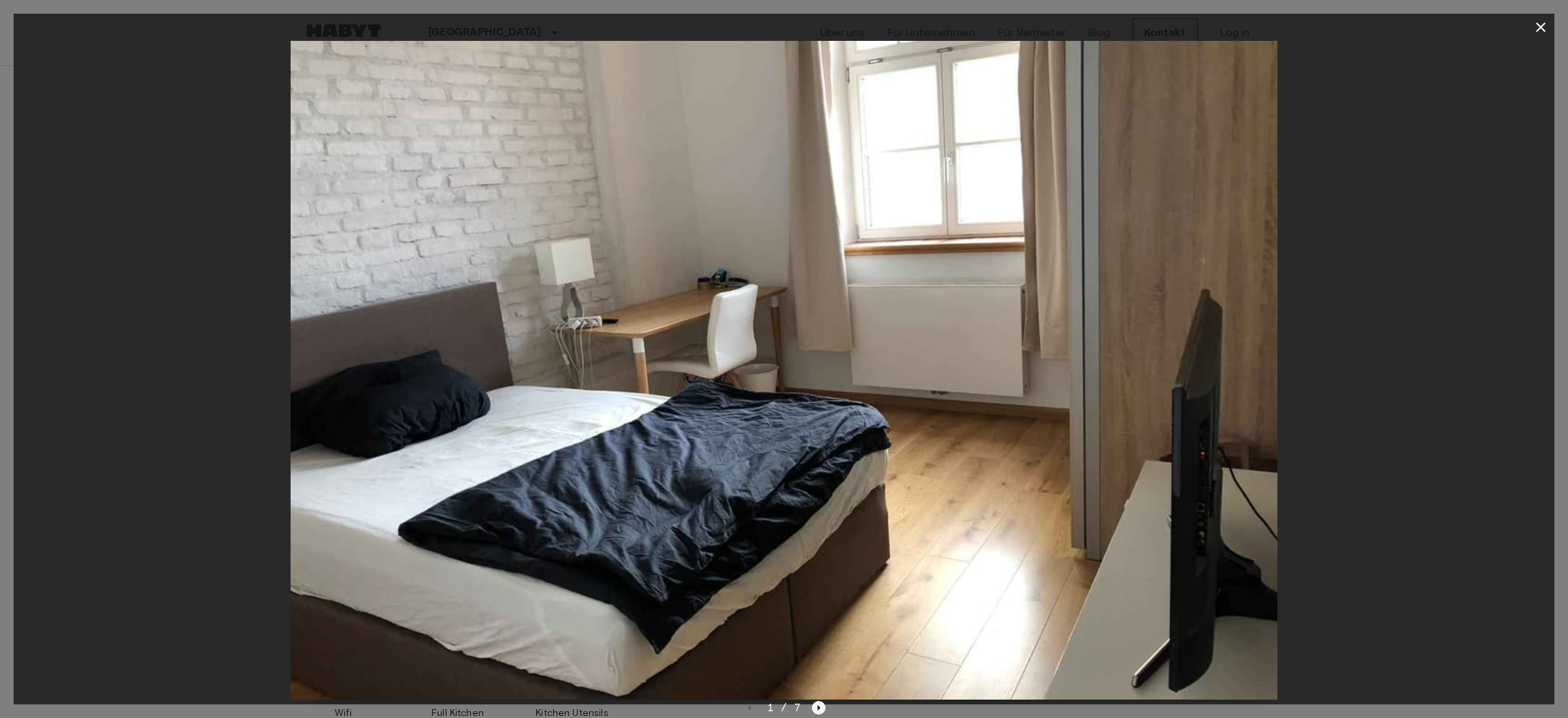
click at [818, 706] on icon "Next image" at bounding box center [818, 707] width 14 height 14
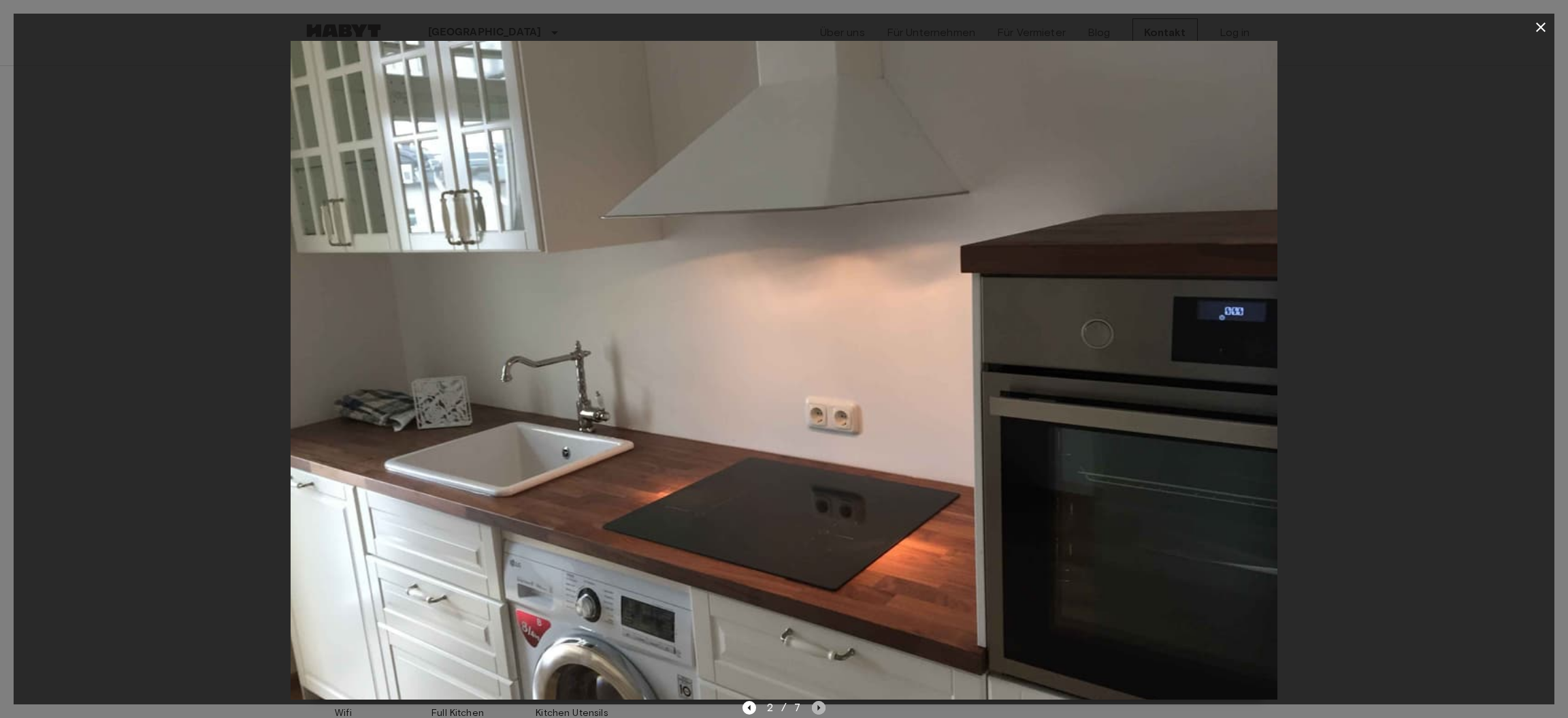
click at [818, 706] on icon "Next image" at bounding box center [818, 707] width 14 height 14
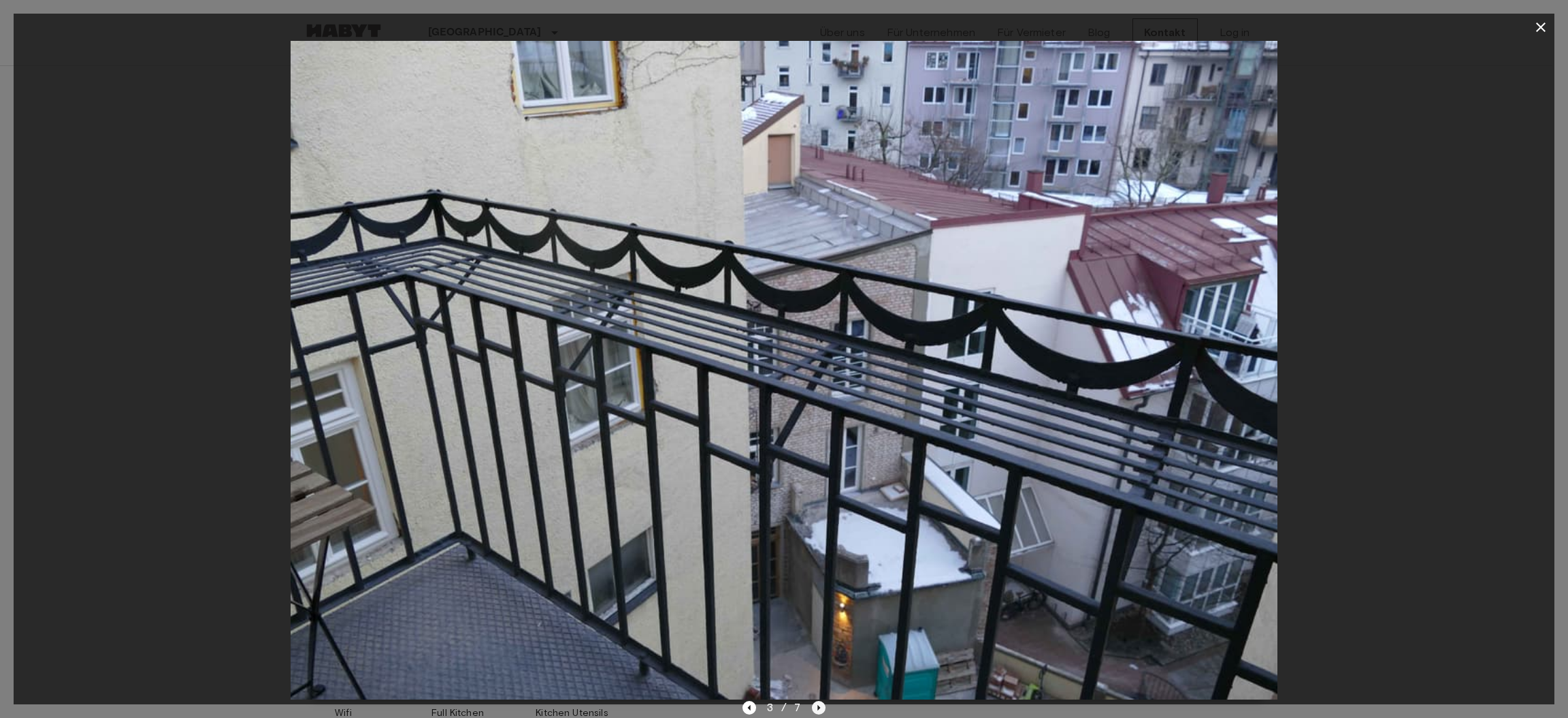
click at [818, 706] on icon "Next image" at bounding box center [818, 707] width 14 height 14
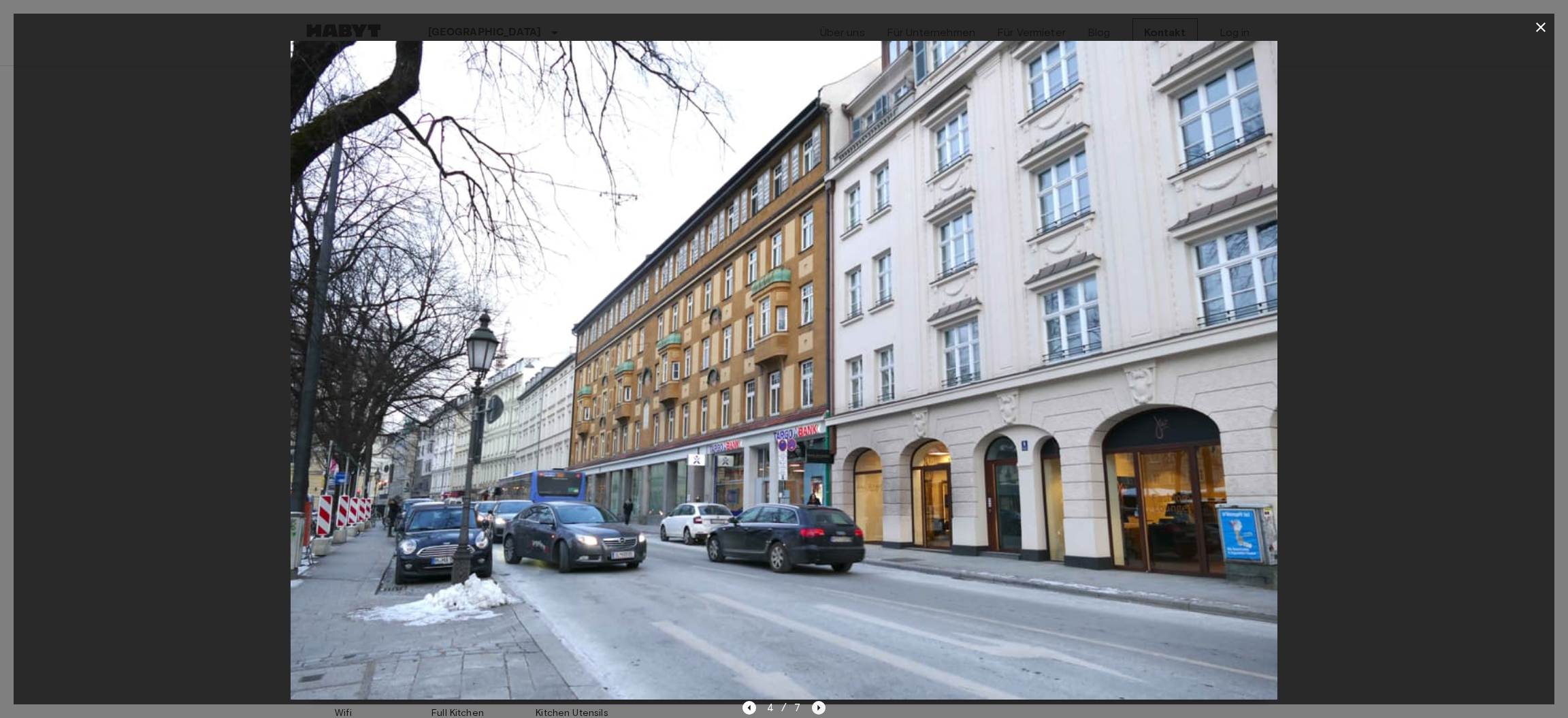
click at [818, 706] on icon "Next image" at bounding box center [818, 707] width 14 height 14
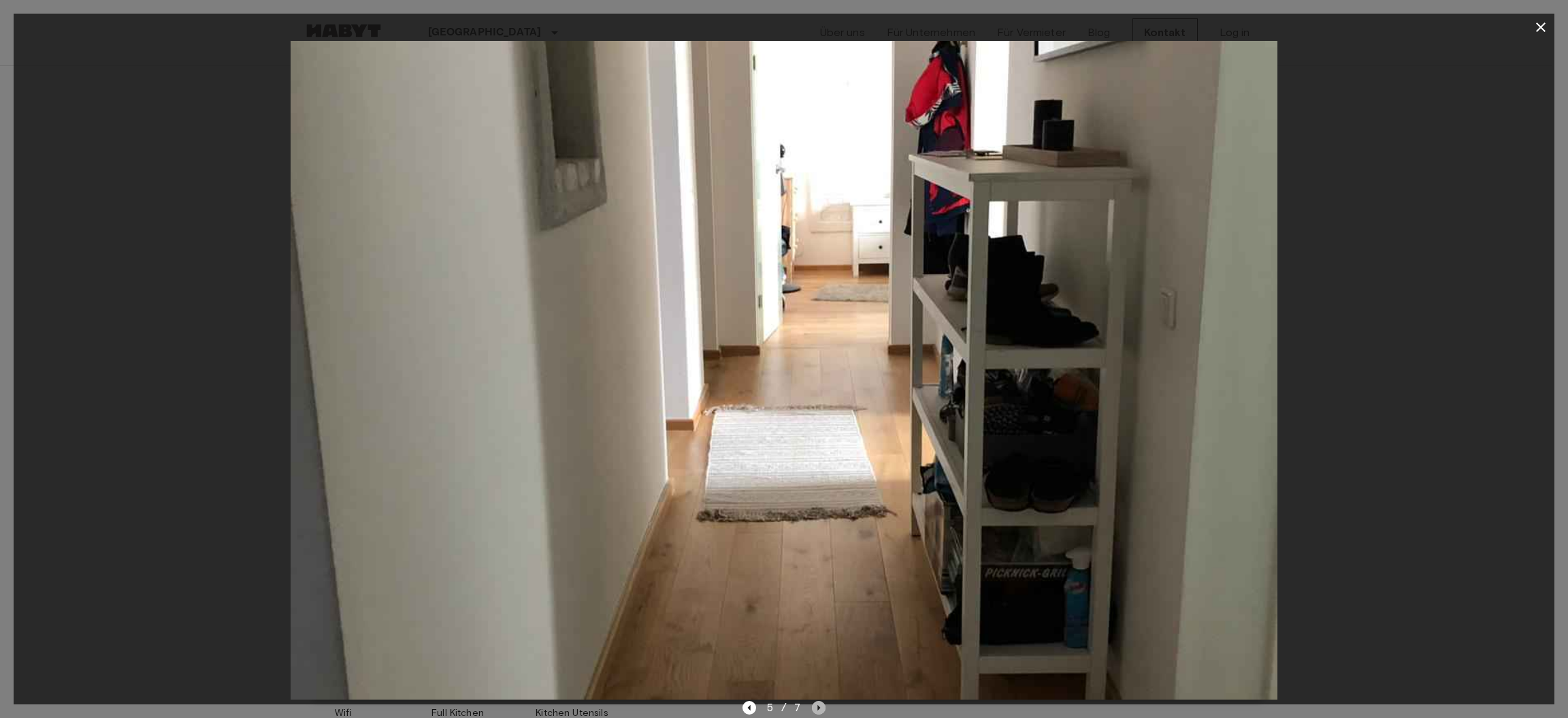
click at [818, 706] on icon "Next image" at bounding box center [818, 707] width 14 height 14
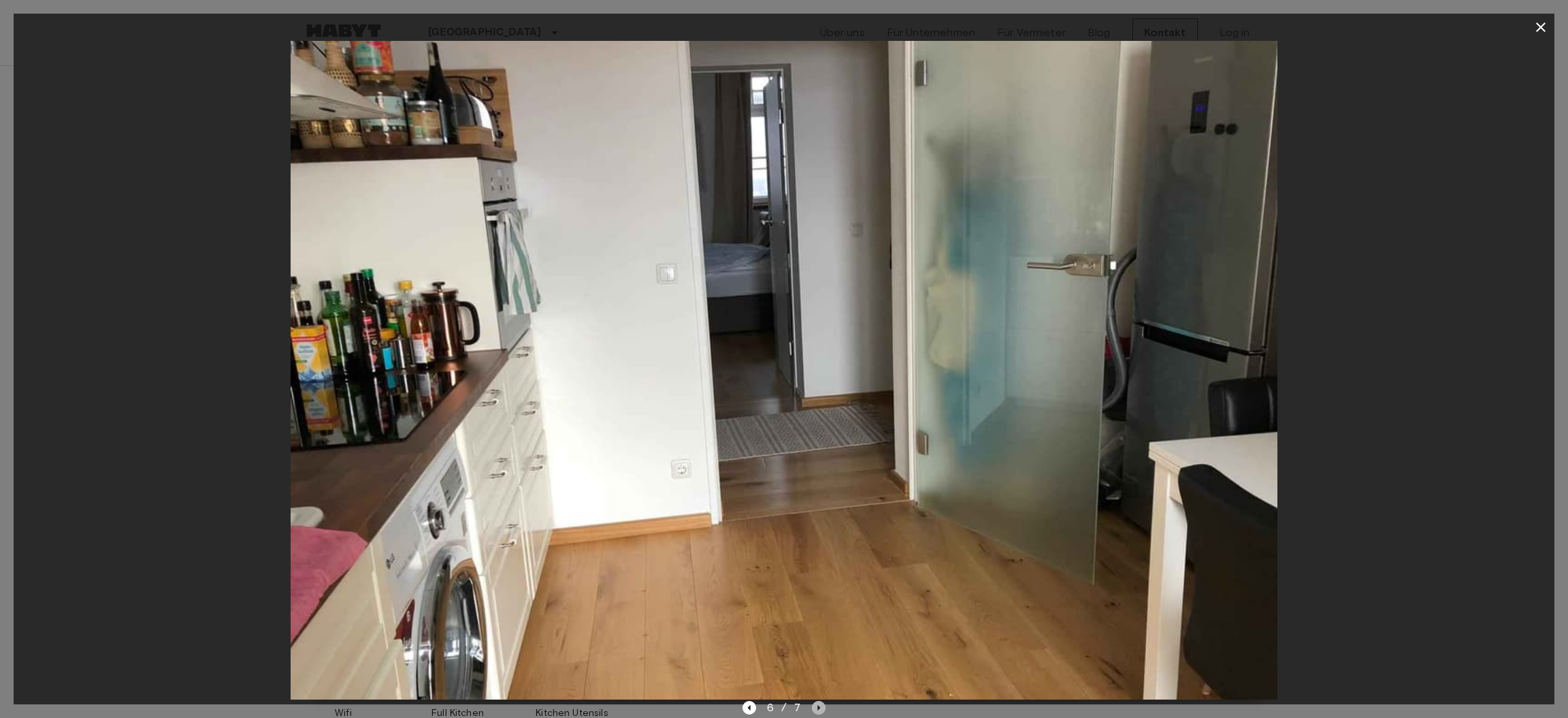
click at [818, 706] on icon "Next image" at bounding box center [818, 707] width 14 height 14
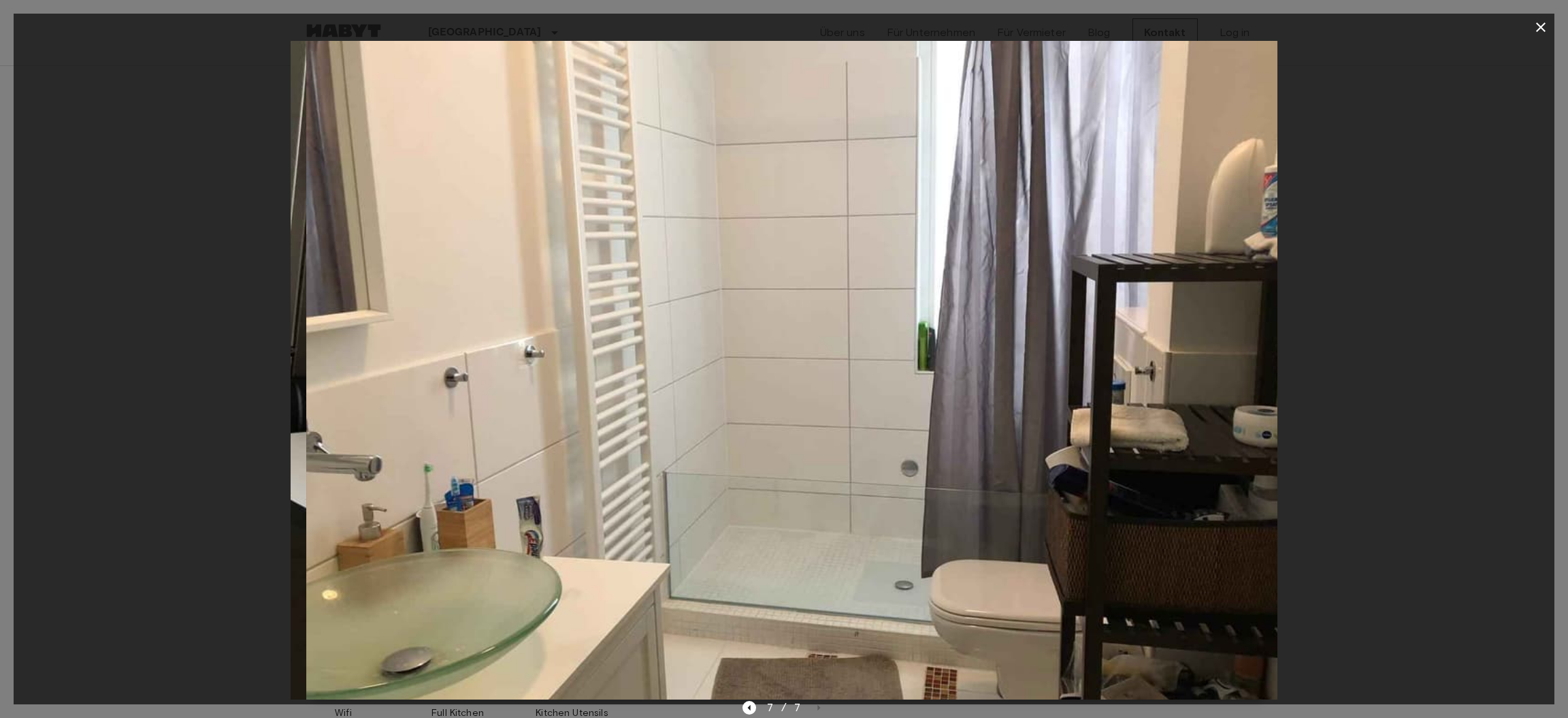
click at [818, 706] on div "7 / 7" at bounding box center [784, 707] width 84 height 16
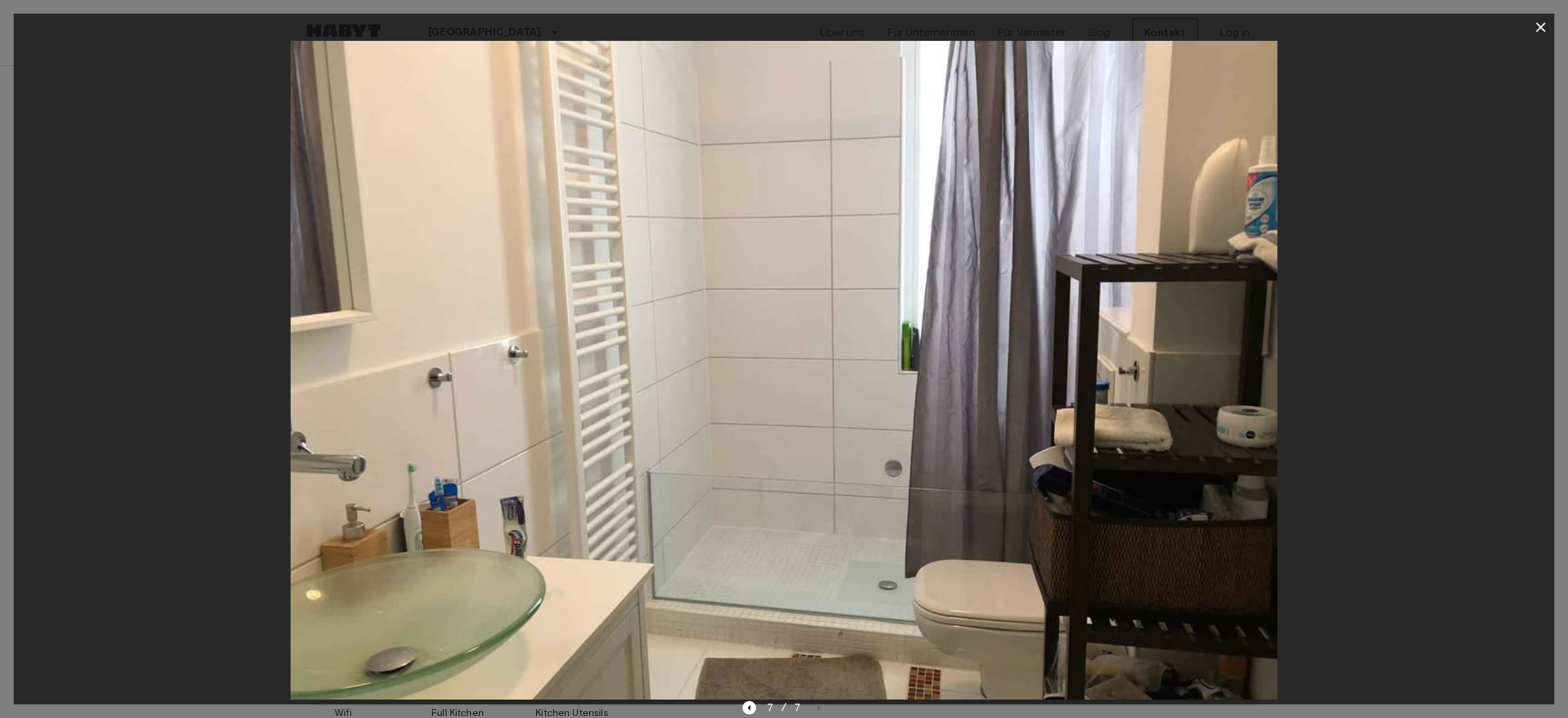
click at [1542, 23] on icon "button" at bounding box center [1540, 28] width 16 height 16
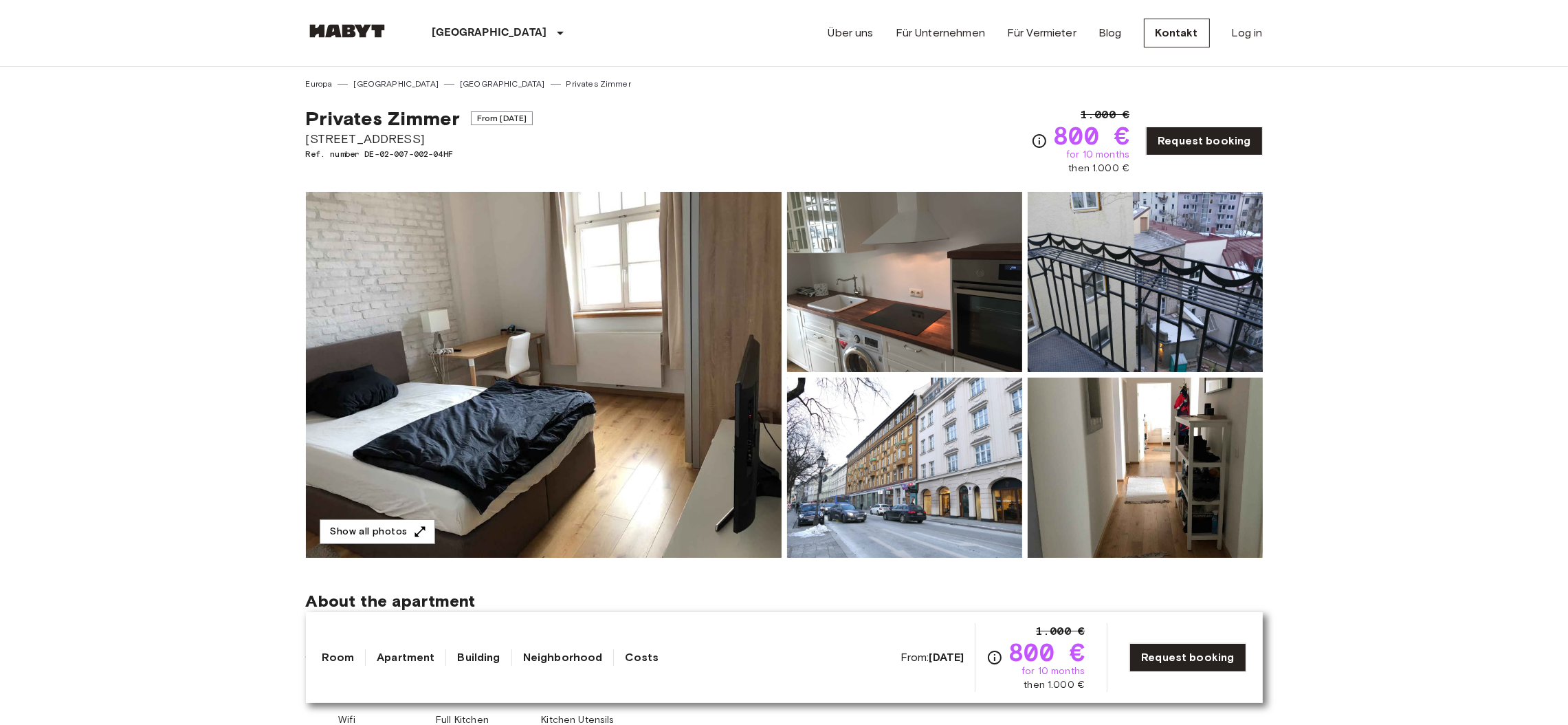
click at [642, 446] on img at bounding box center [544, 374] width 476 height 366
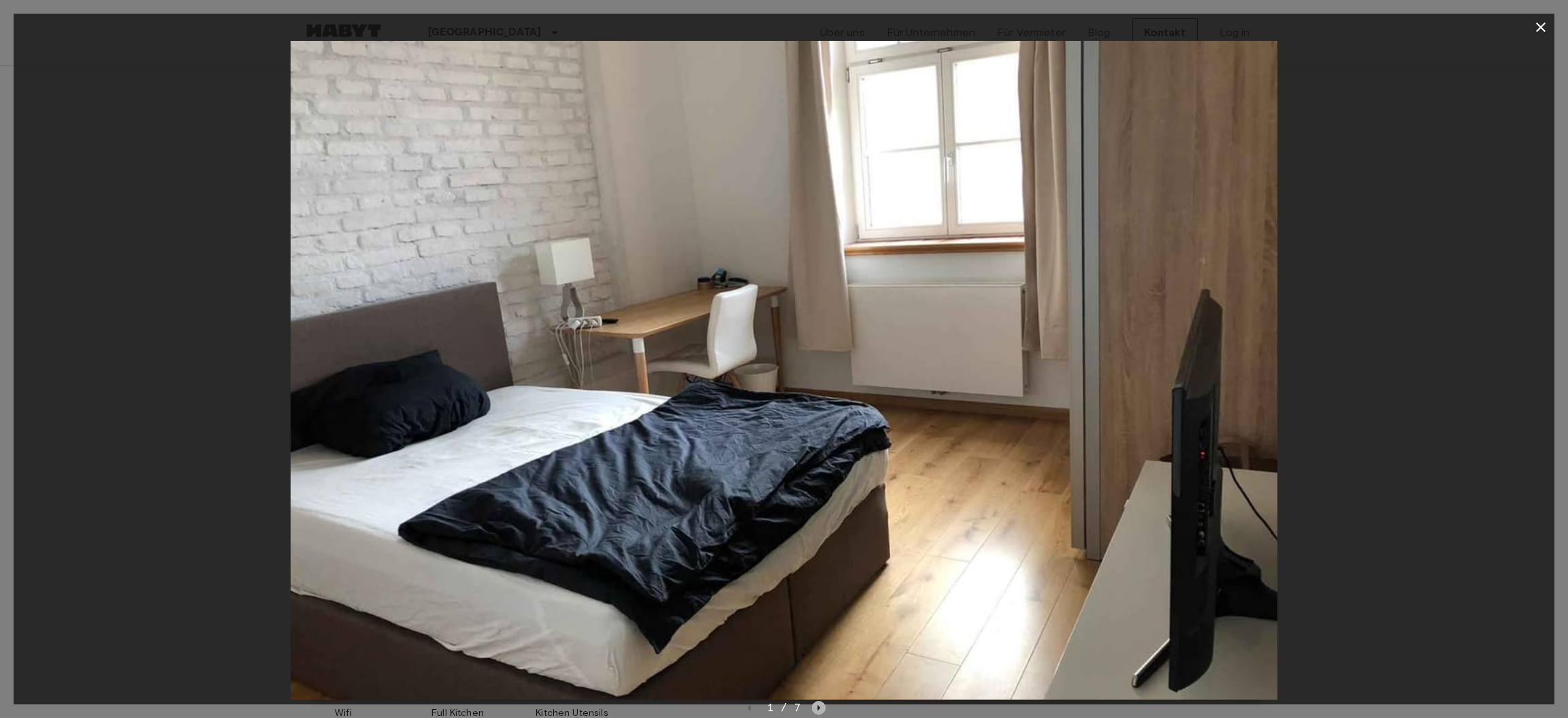
click at [816, 705] on icon "Next image" at bounding box center [818, 707] width 14 height 14
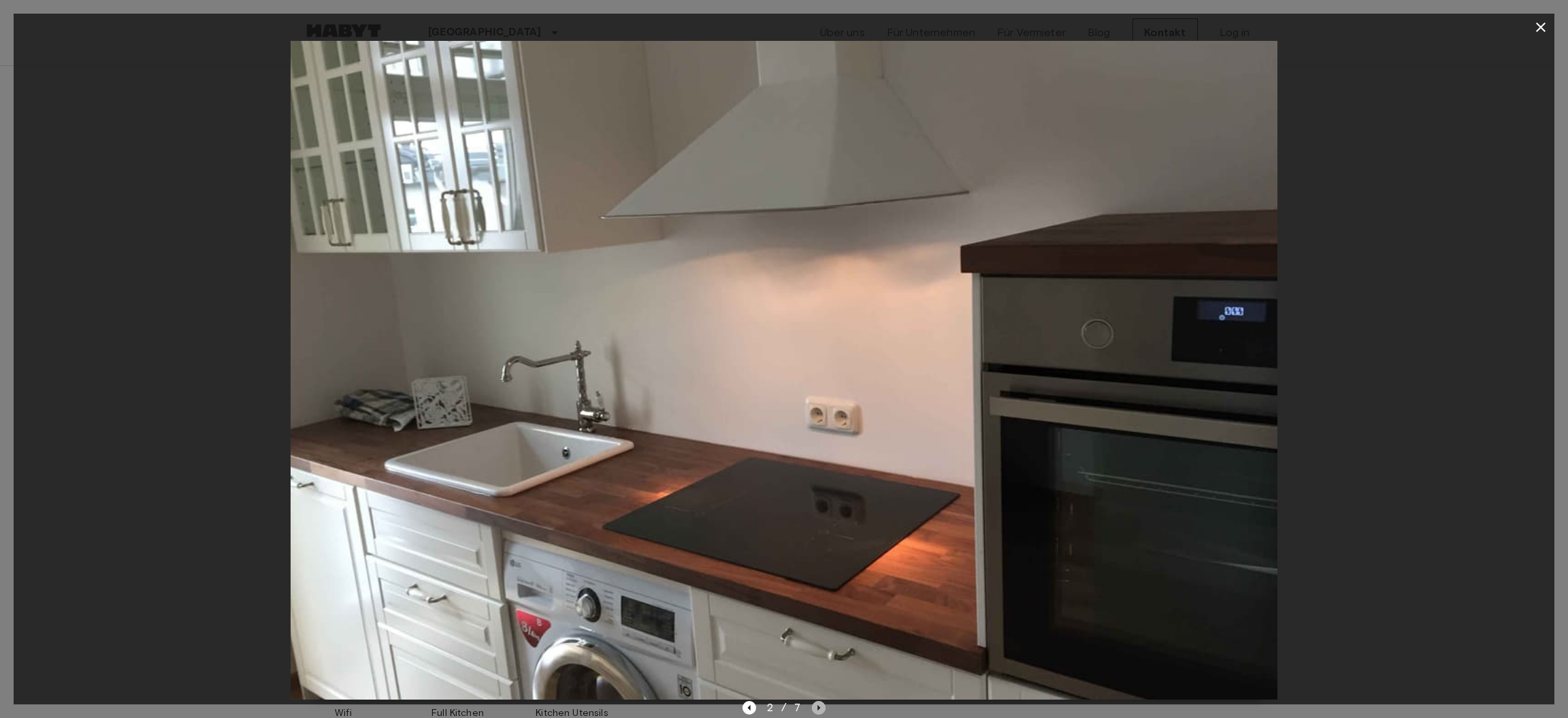
click at [816, 705] on icon "Next image" at bounding box center [818, 707] width 14 height 14
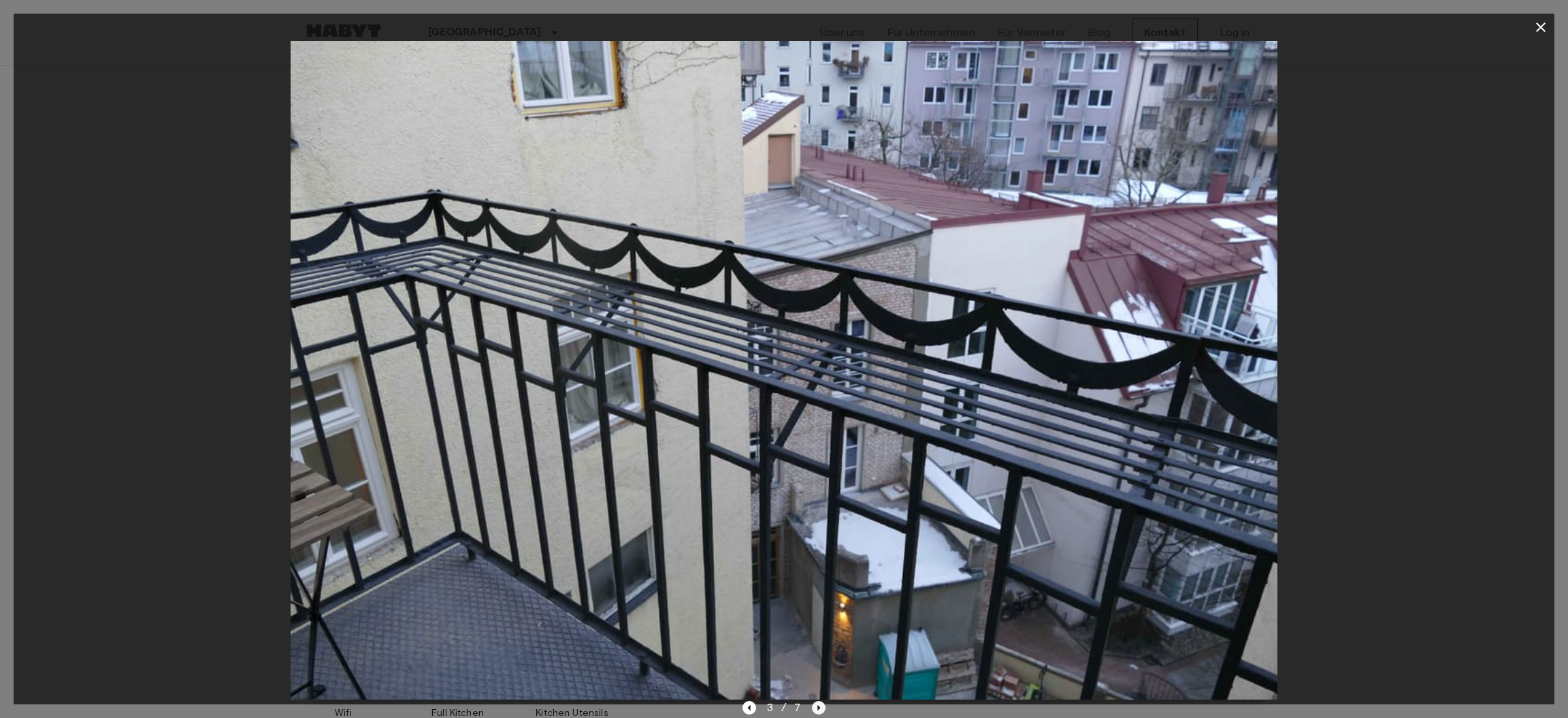
click at [816, 704] on icon "Next image" at bounding box center [818, 707] width 14 height 14
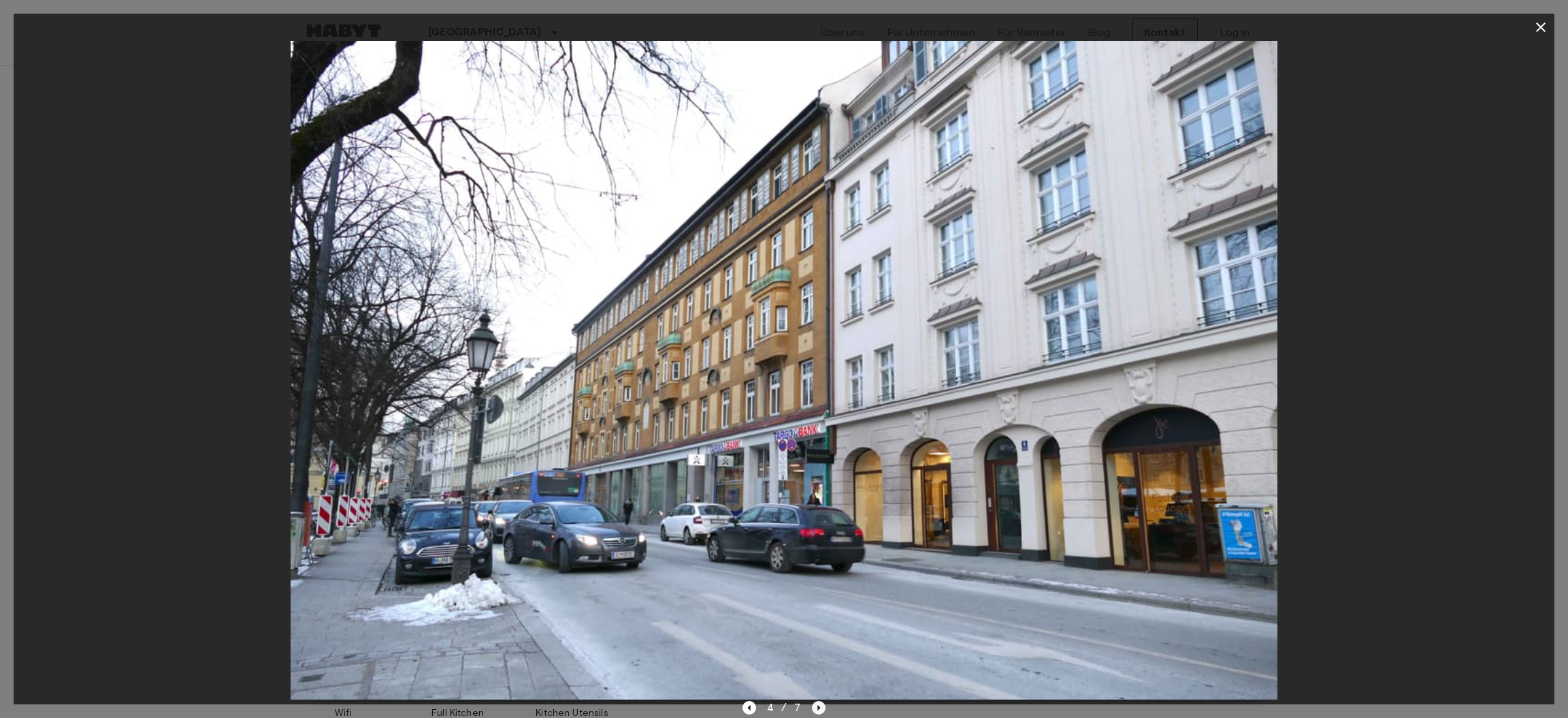
click at [816, 702] on icon "Next image" at bounding box center [818, 707] width 14 height 14
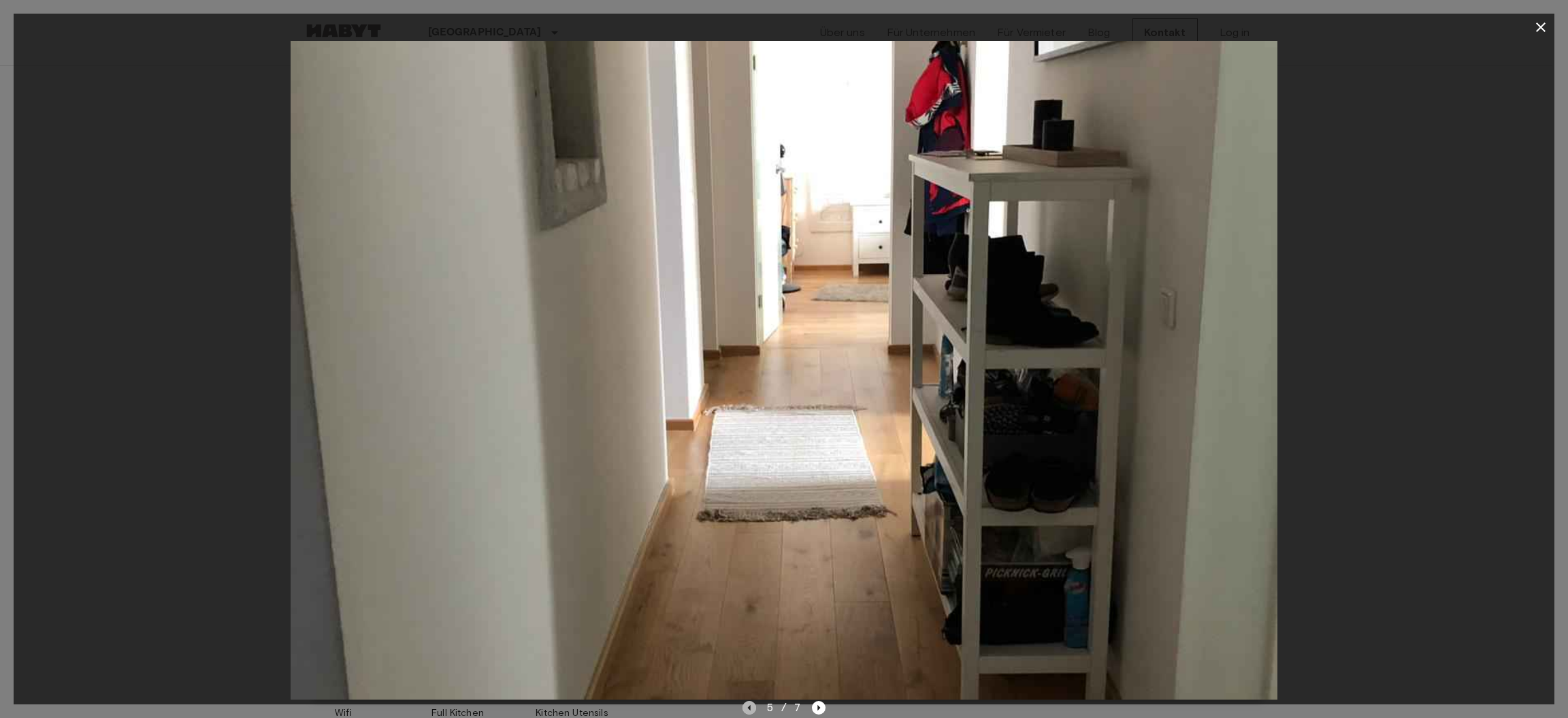
click at [751, 705] on icon "Previous image" at bounding box center [749, 707] width 14 height 14
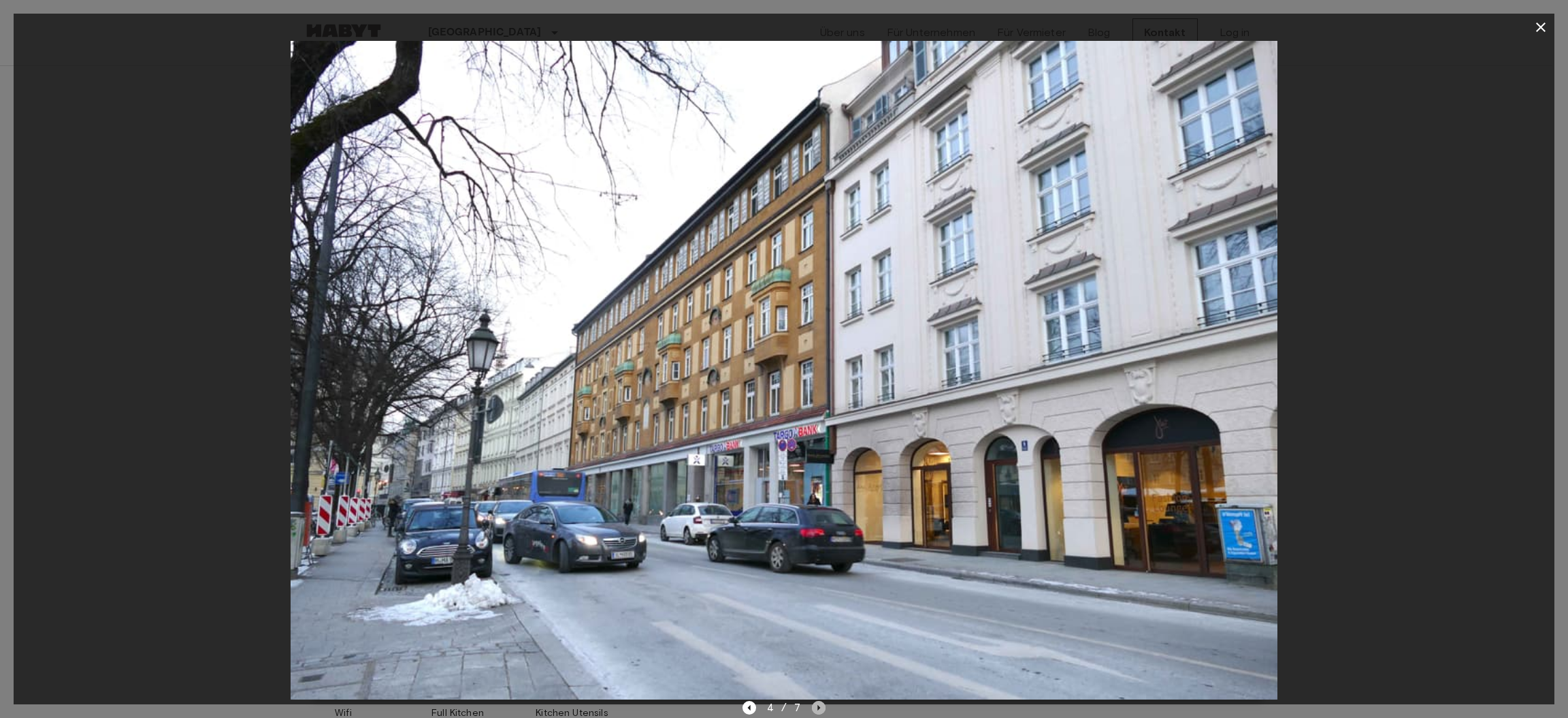
click at [813, 703] on icon "Next image" at bounding box center [818, 707] width 14 height 14
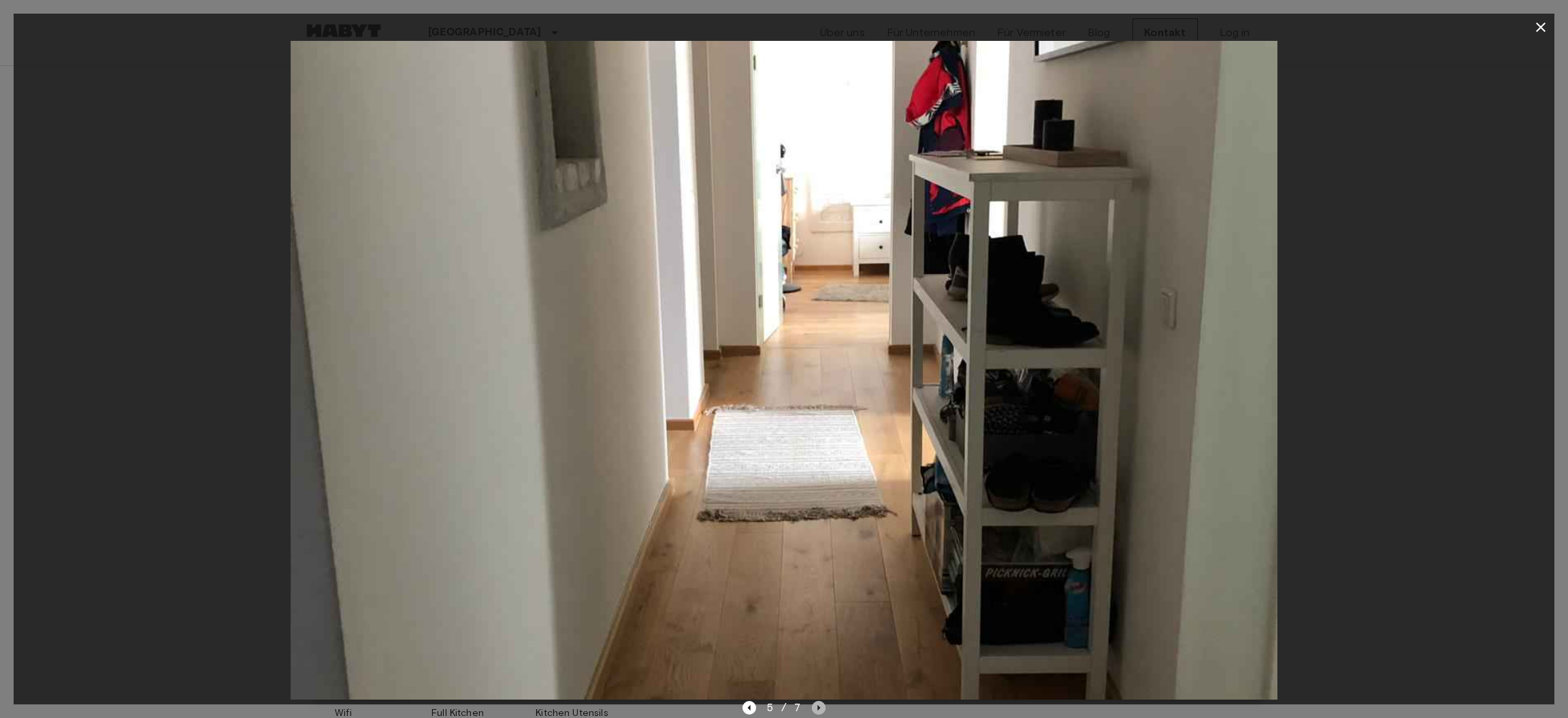
click at [813, 706] on icon "Next image" at bounding box center [818, 707] width 14 height 14
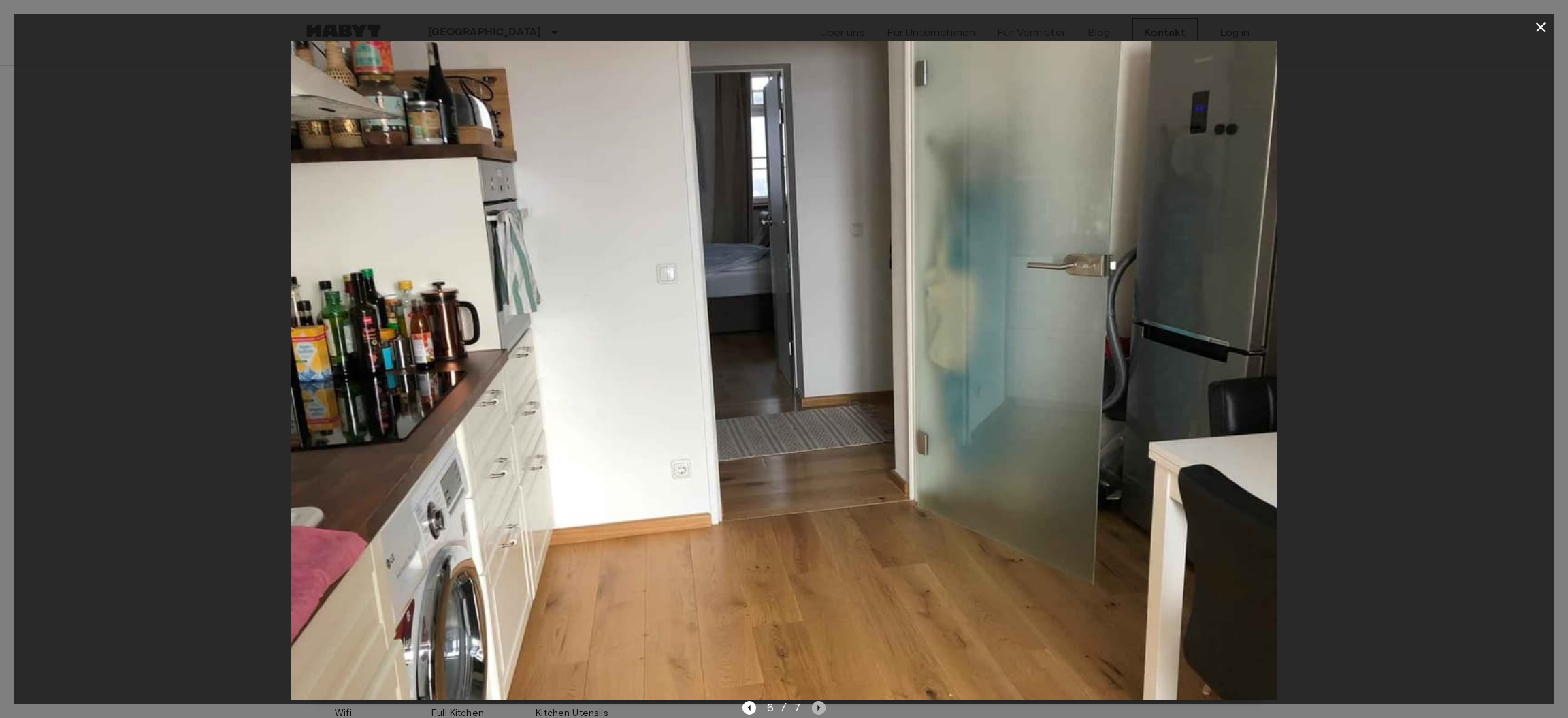
click at [816, 710] on icon "Next image" at bounding box center [818, 707] width 14 height 14
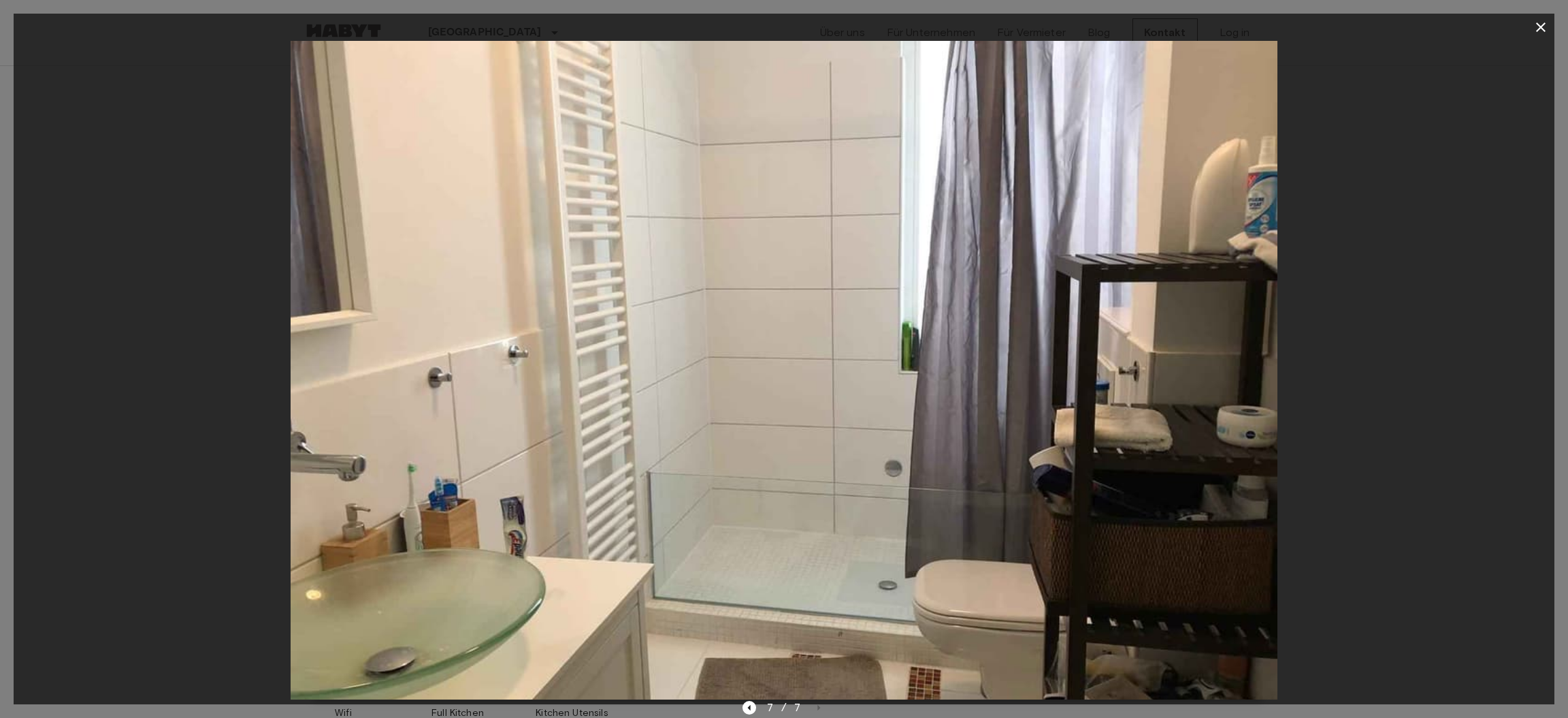
click at [1540, 27] on icon "button" at bounding box center [1541, 28] width 10 height 10
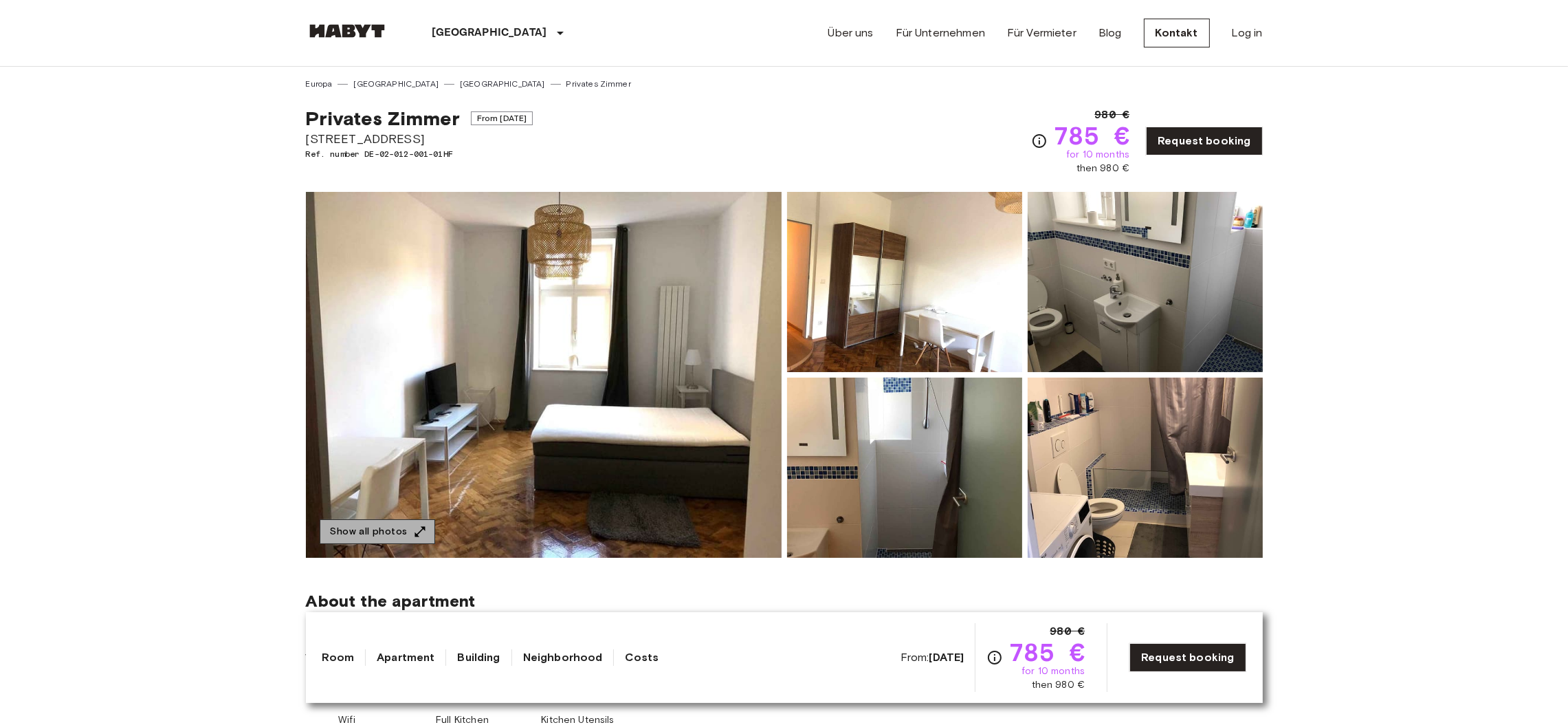
click at [413, 526] on icon "button" at bounding box center [419, 531] width 14 height 14
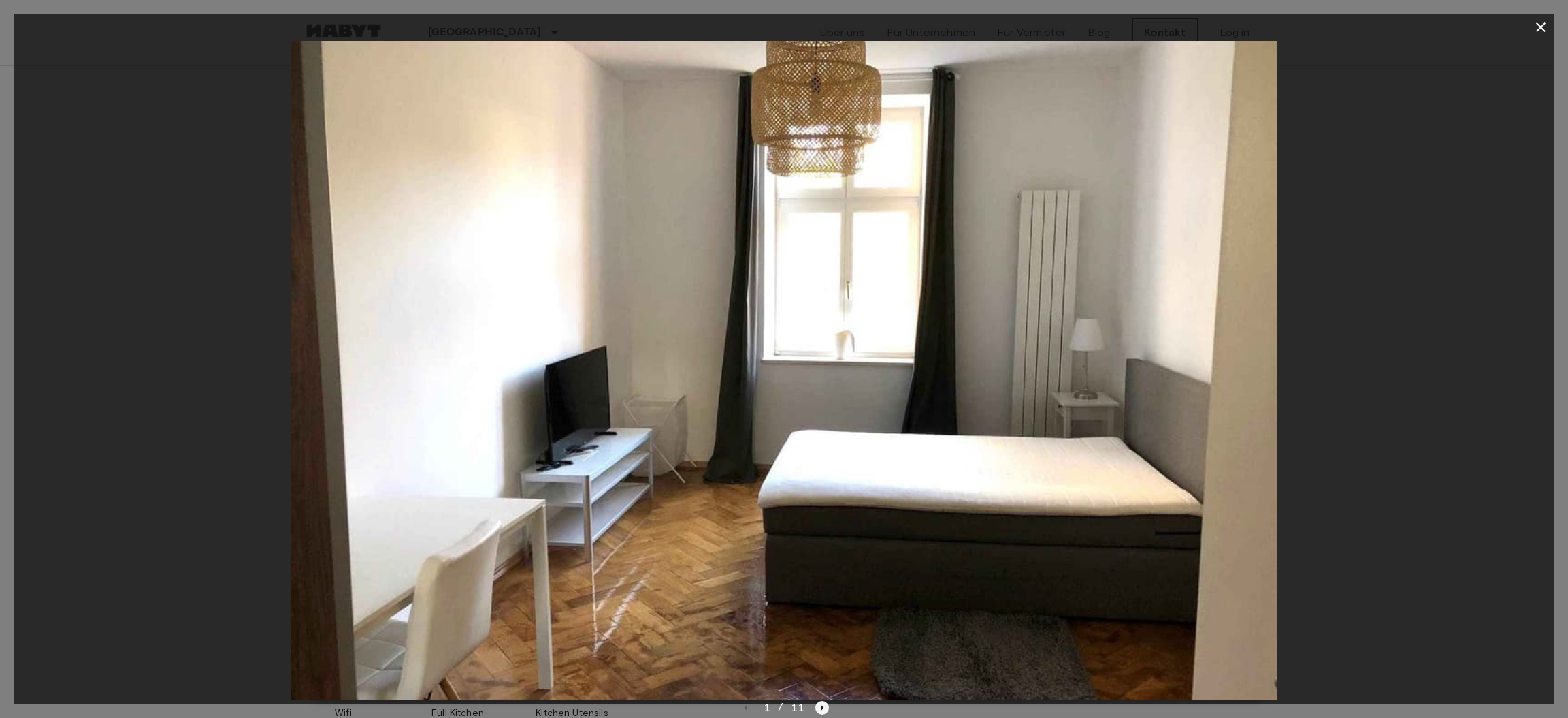
click at [820, 706] on icon "Next image" at bounding box center [822, 707] width 14 height 14
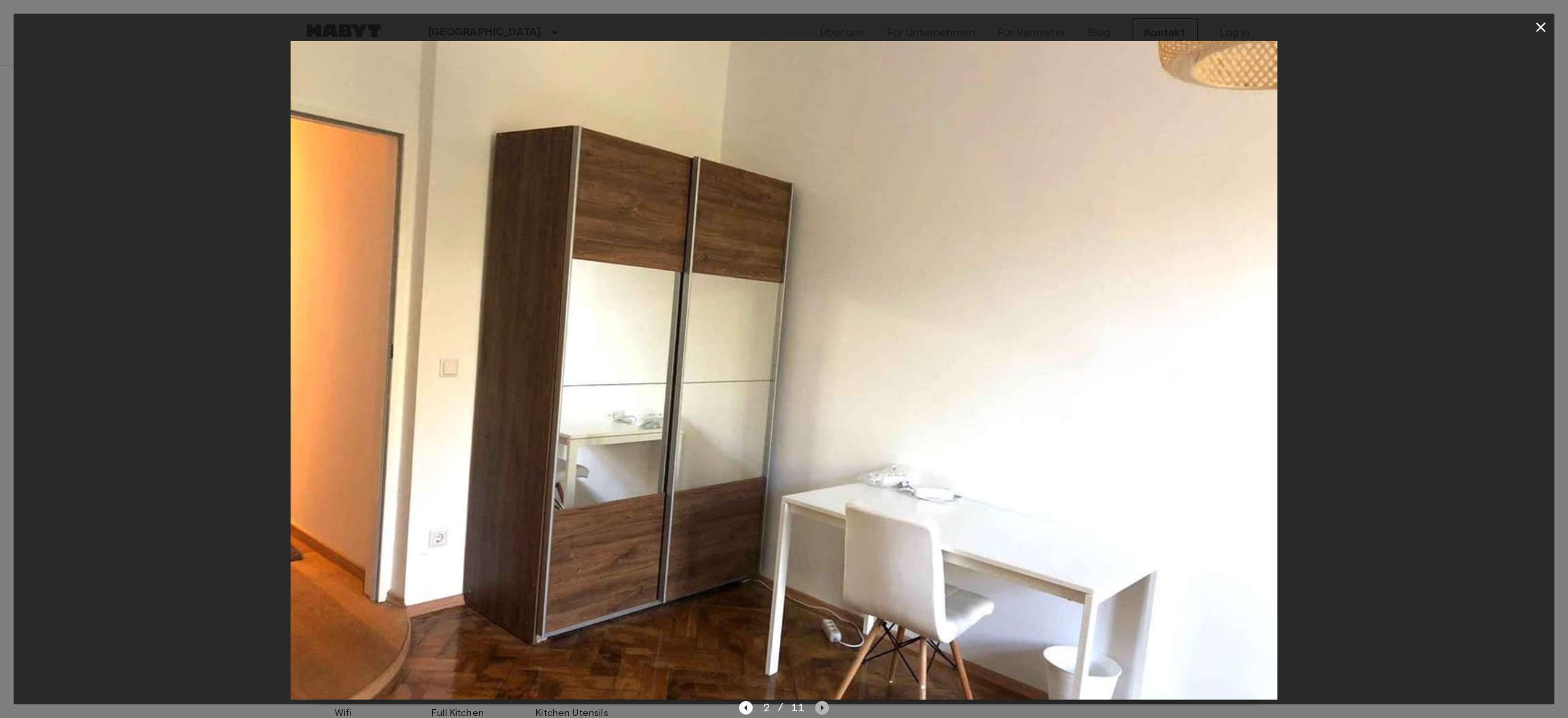
click at [820, 706] on icon "Next image" at bounding box center [822, 707] width 14 height 14
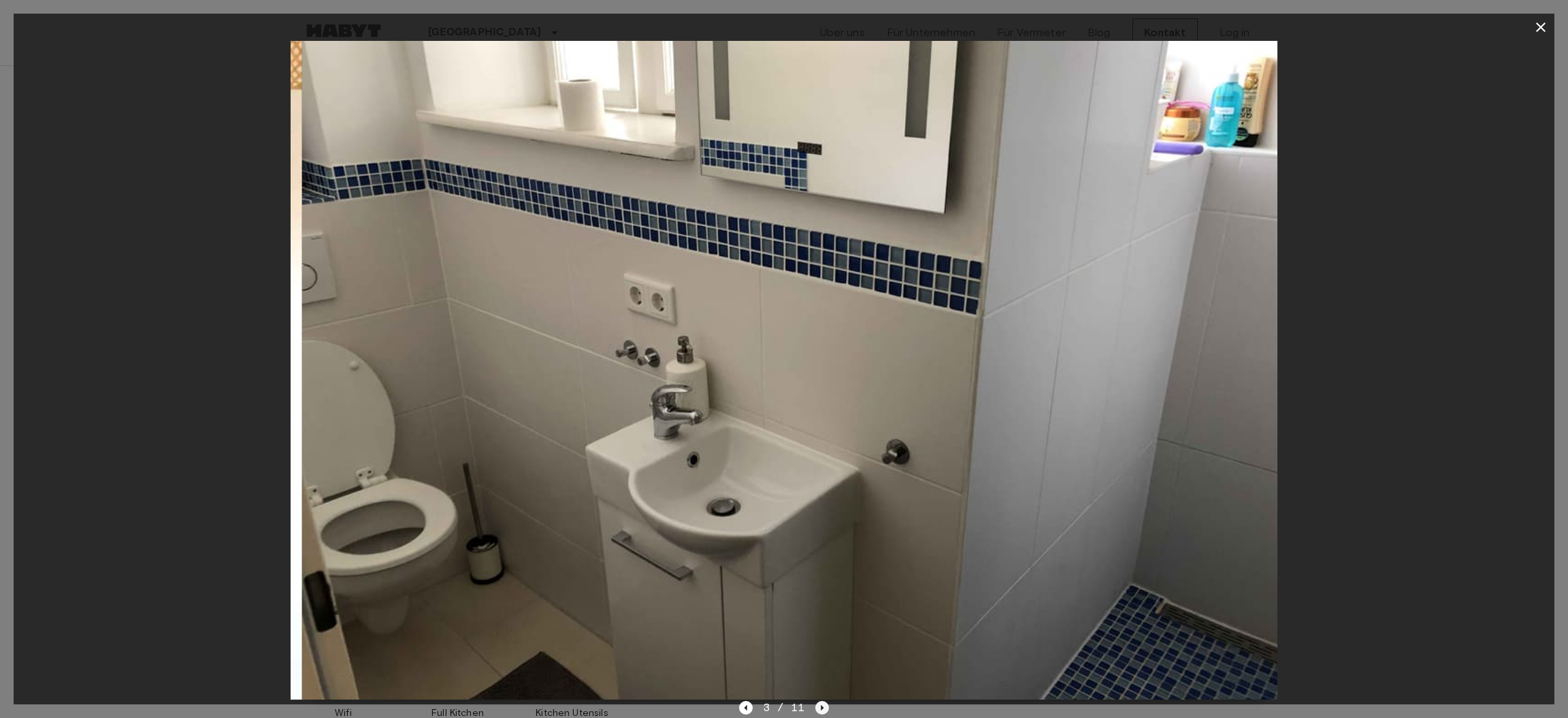
click at [820, 706] on icon "Next image" at bounding box center [822, 707] width 14 height 14
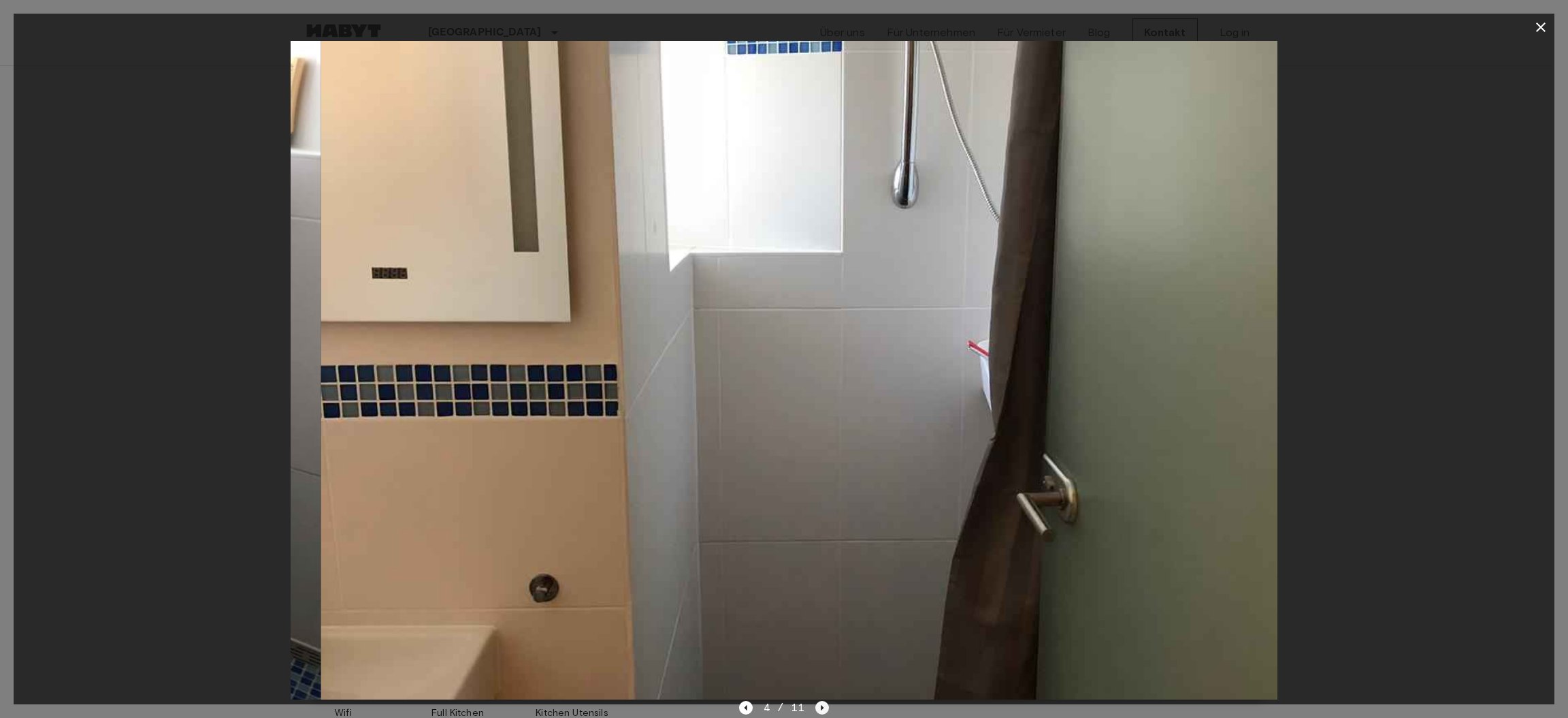
click at [820, 706] on icon "Next image" at bounding box center [822, 707] width 14 height 14
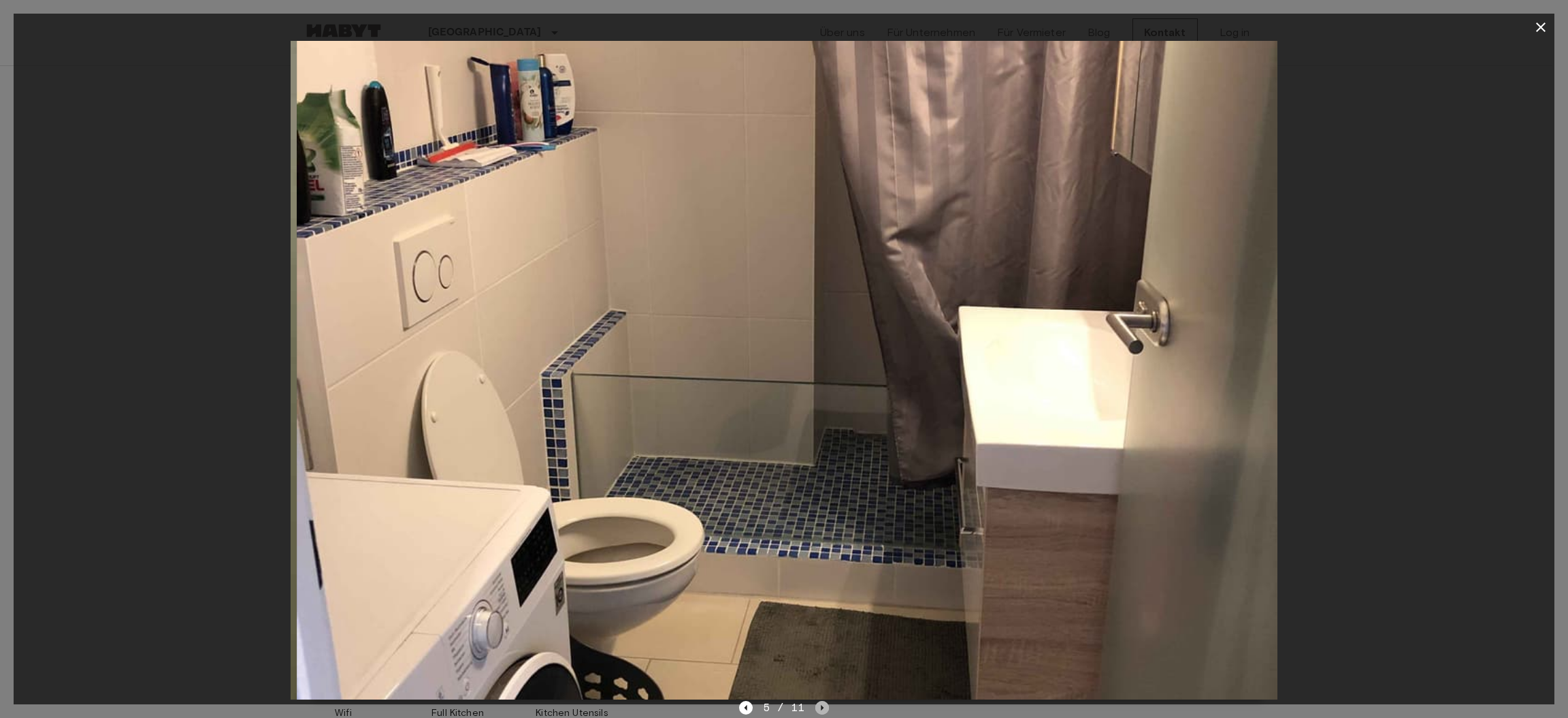
click at [820, 706] on icon "Next image" at bounding box center [822, 707] width 14 height 14
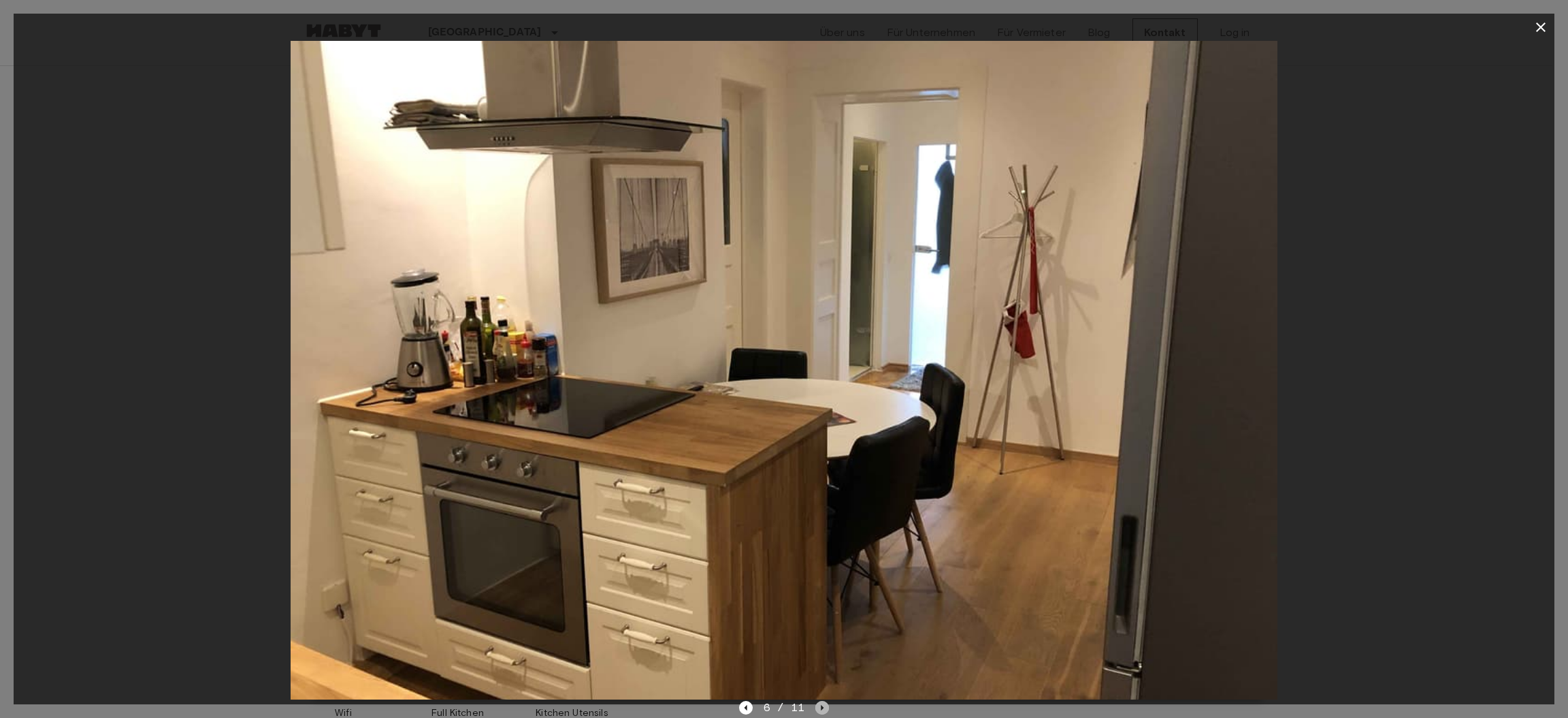
click at [820, 706] on icon "Next image" at bounding box center [822, 707] width 14 height 14
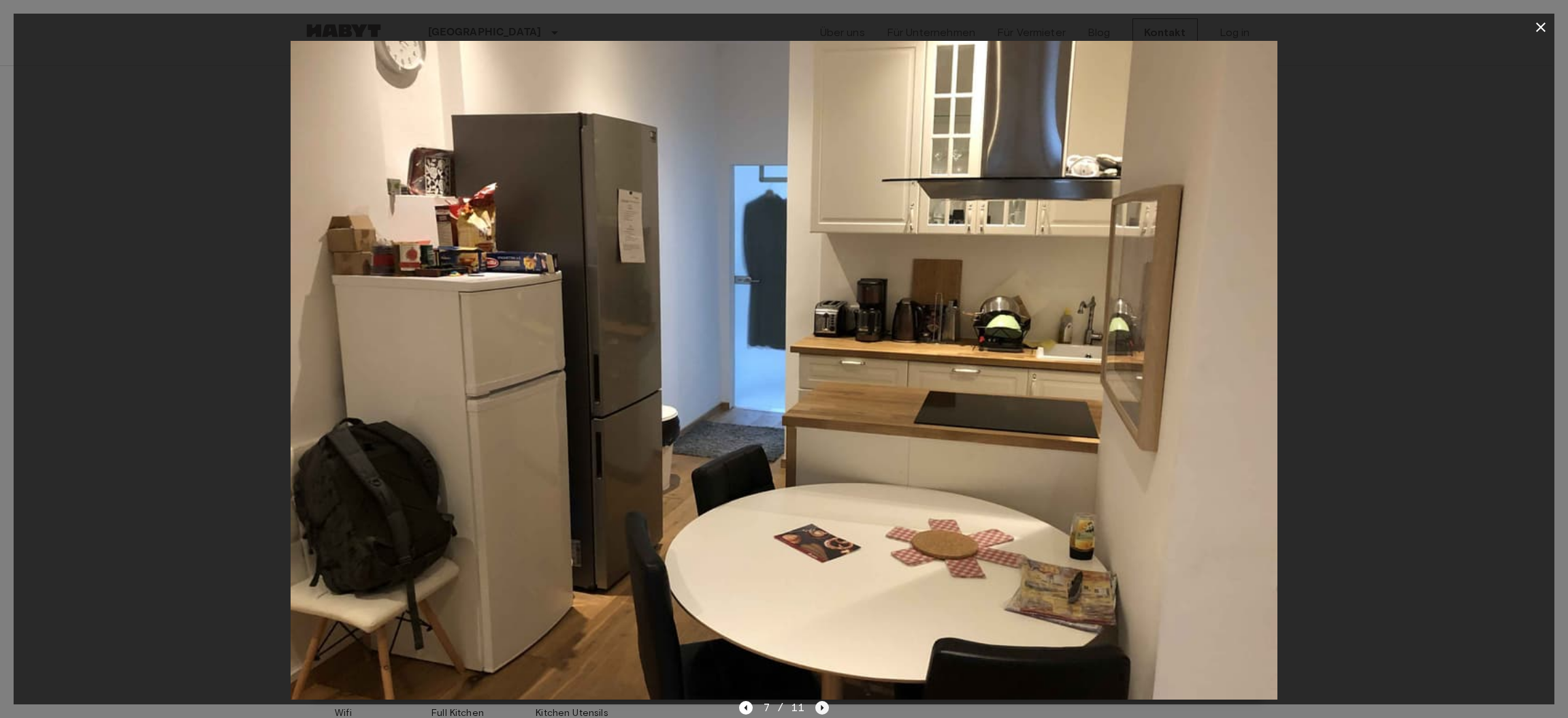
click at [820, 706] on icon "Next image" at bounding box center [822, 707] width 14 height 14
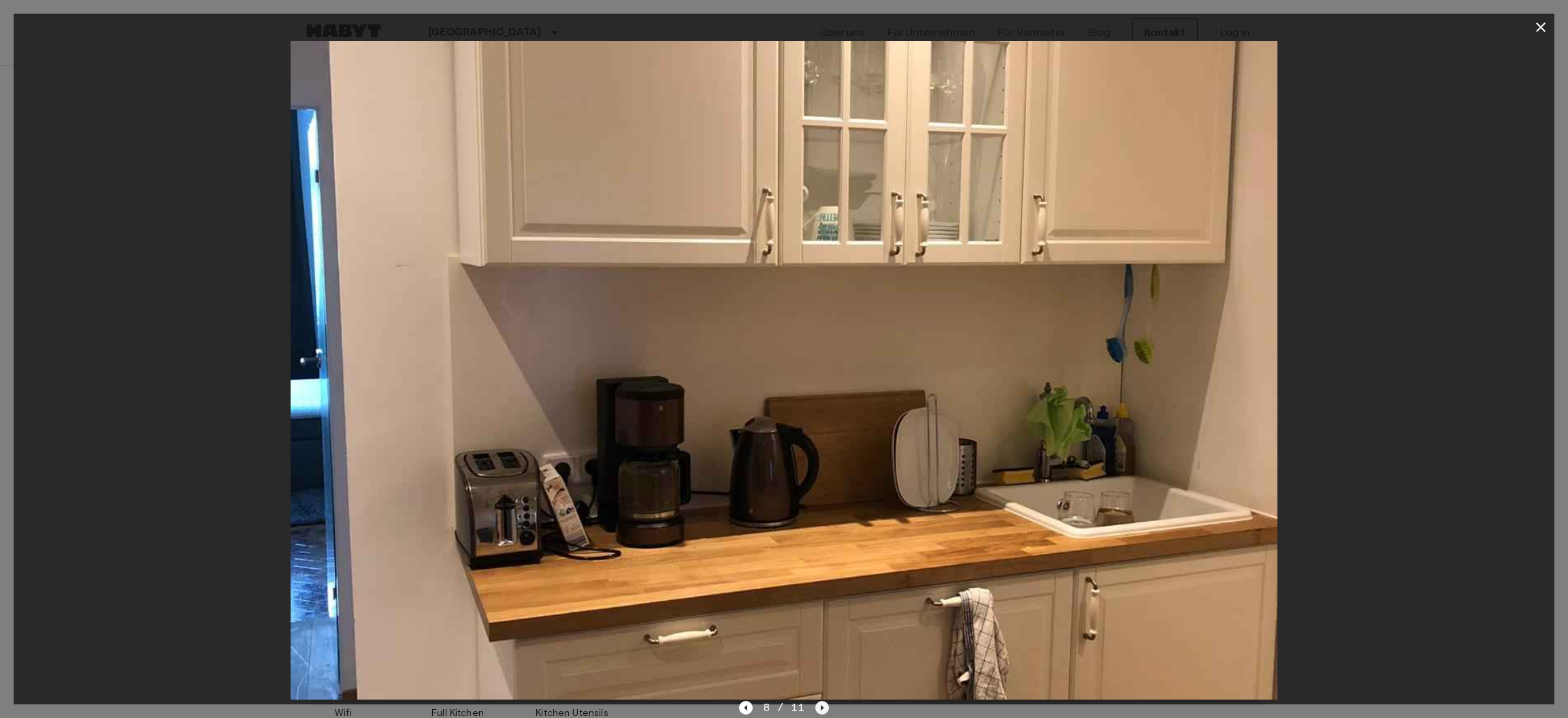
click at [820, 706] on icon "Next image" at bounding box center [822, 707] width 14 height 14
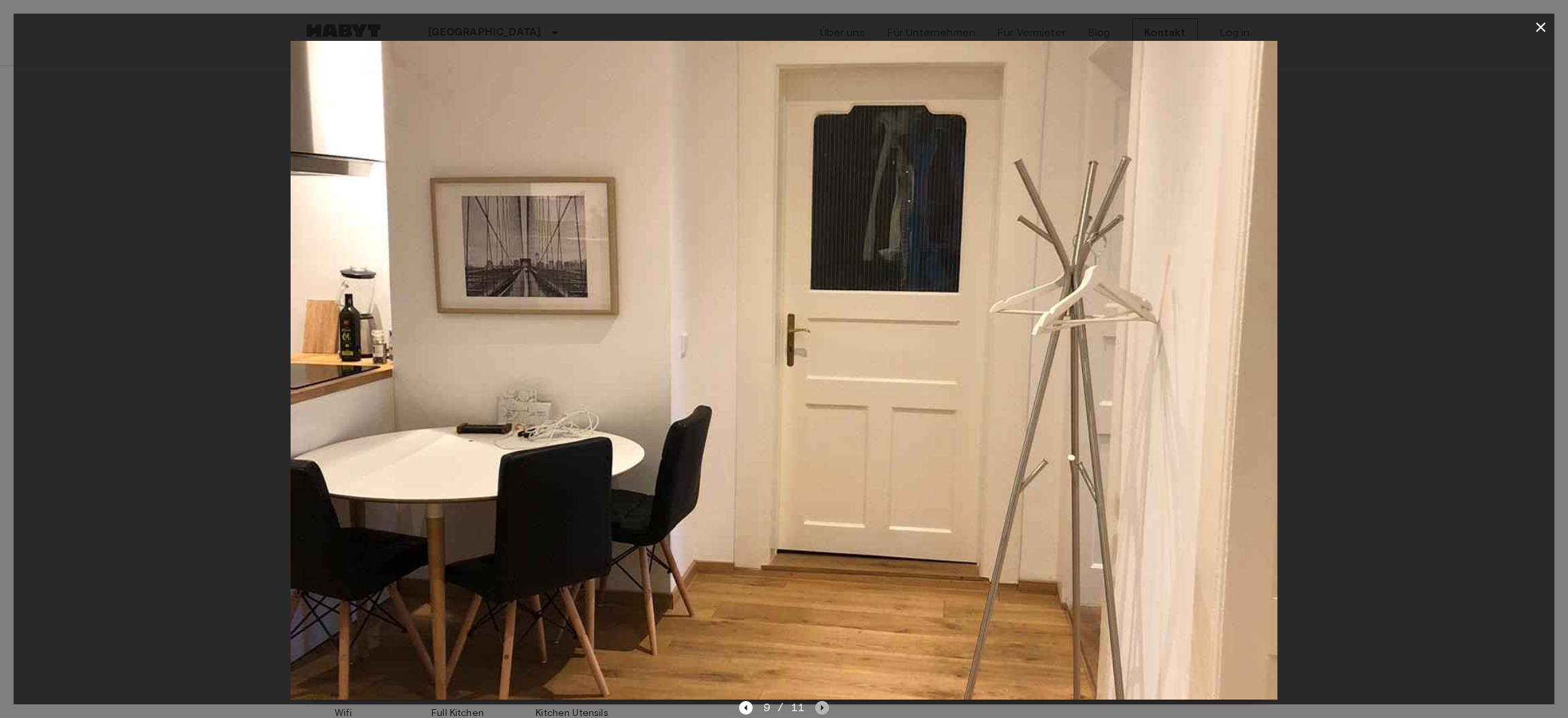
click at [820, 706] on icon "Next image" at bounding box center [822, 707] width 14 height 14
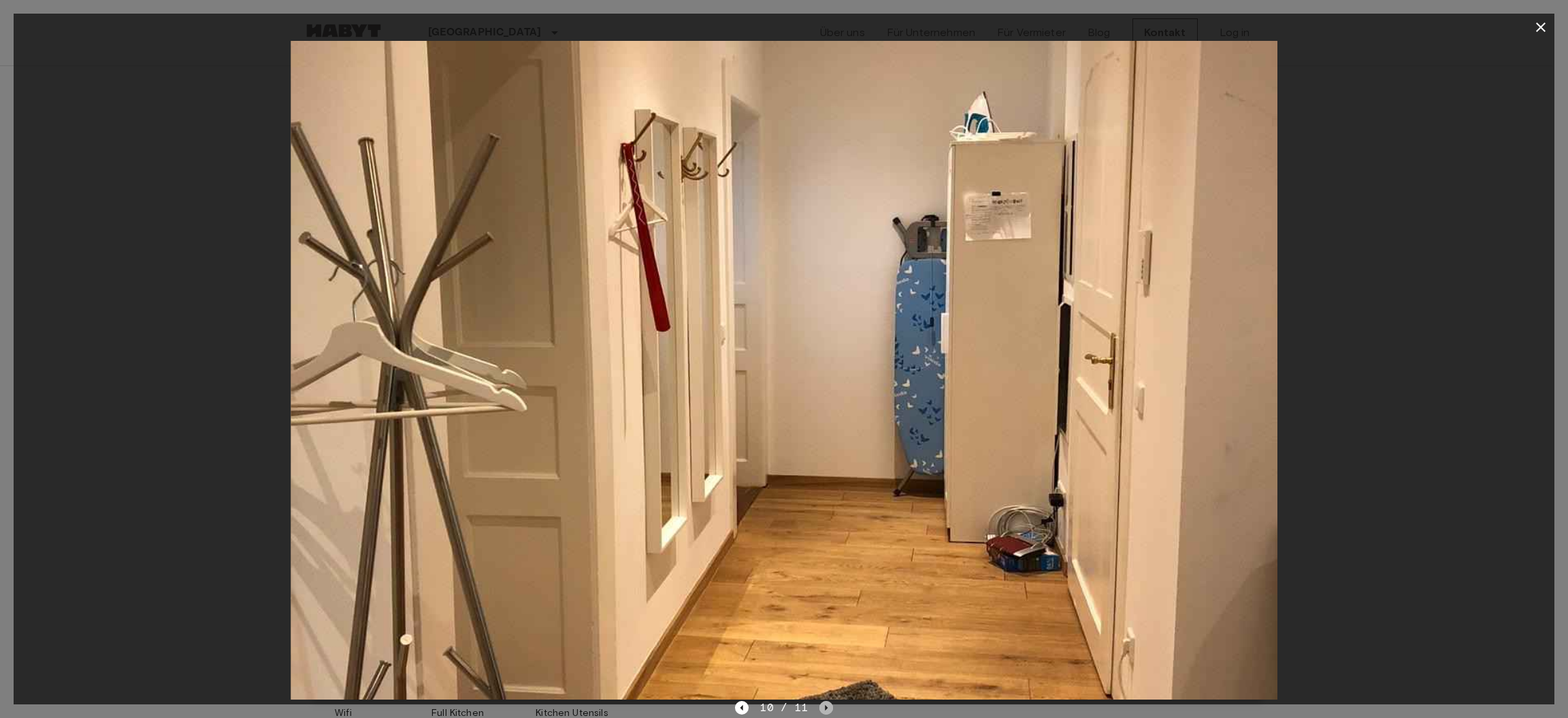
click at [820, 706] on icon "Next image" at bounding box center [826, 707] width 14 height 14
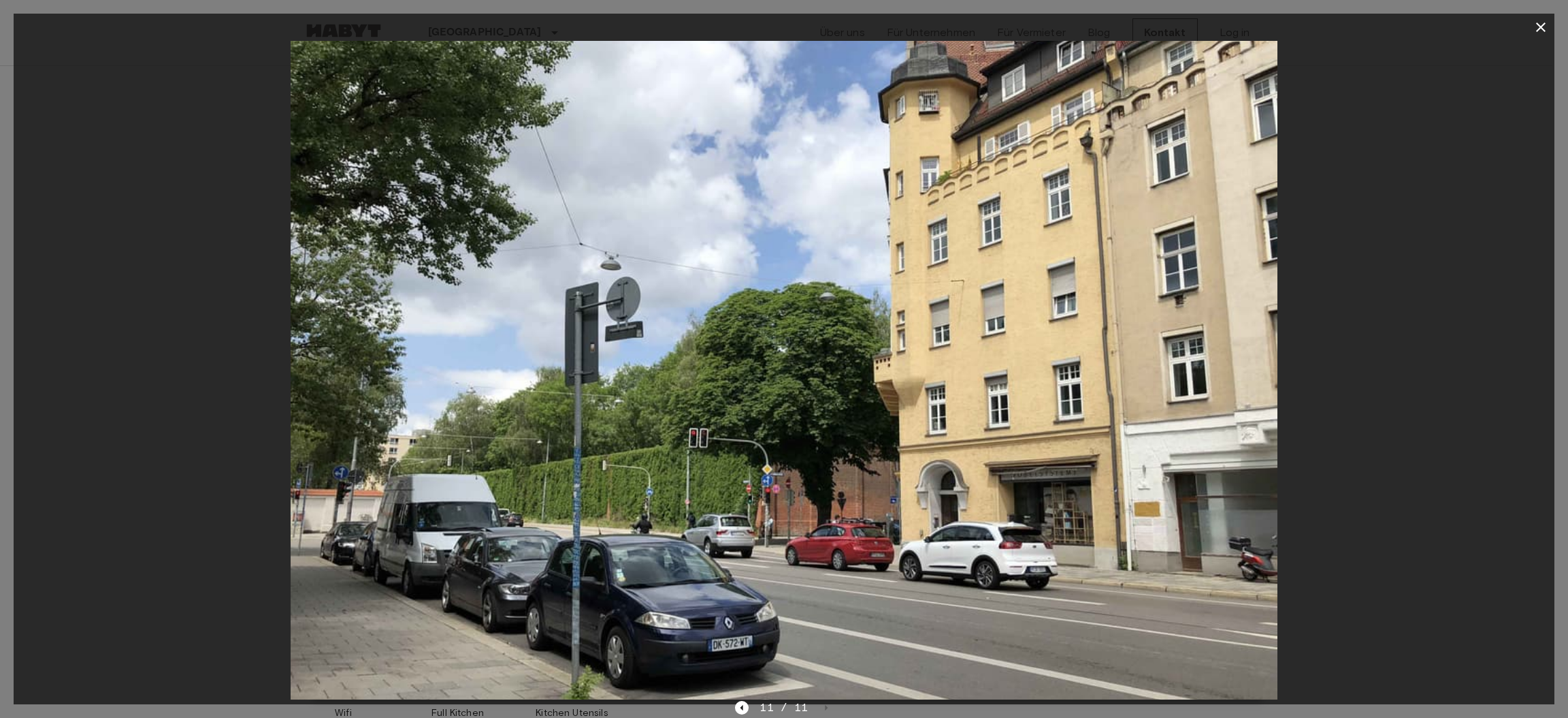
click at [820, 706] on div "11 / 11" at bounding box center [784, 707] width 97 height 16
click at [1540, 26] on icon "button" at bounding box center [1541, 28] width 10 height 10
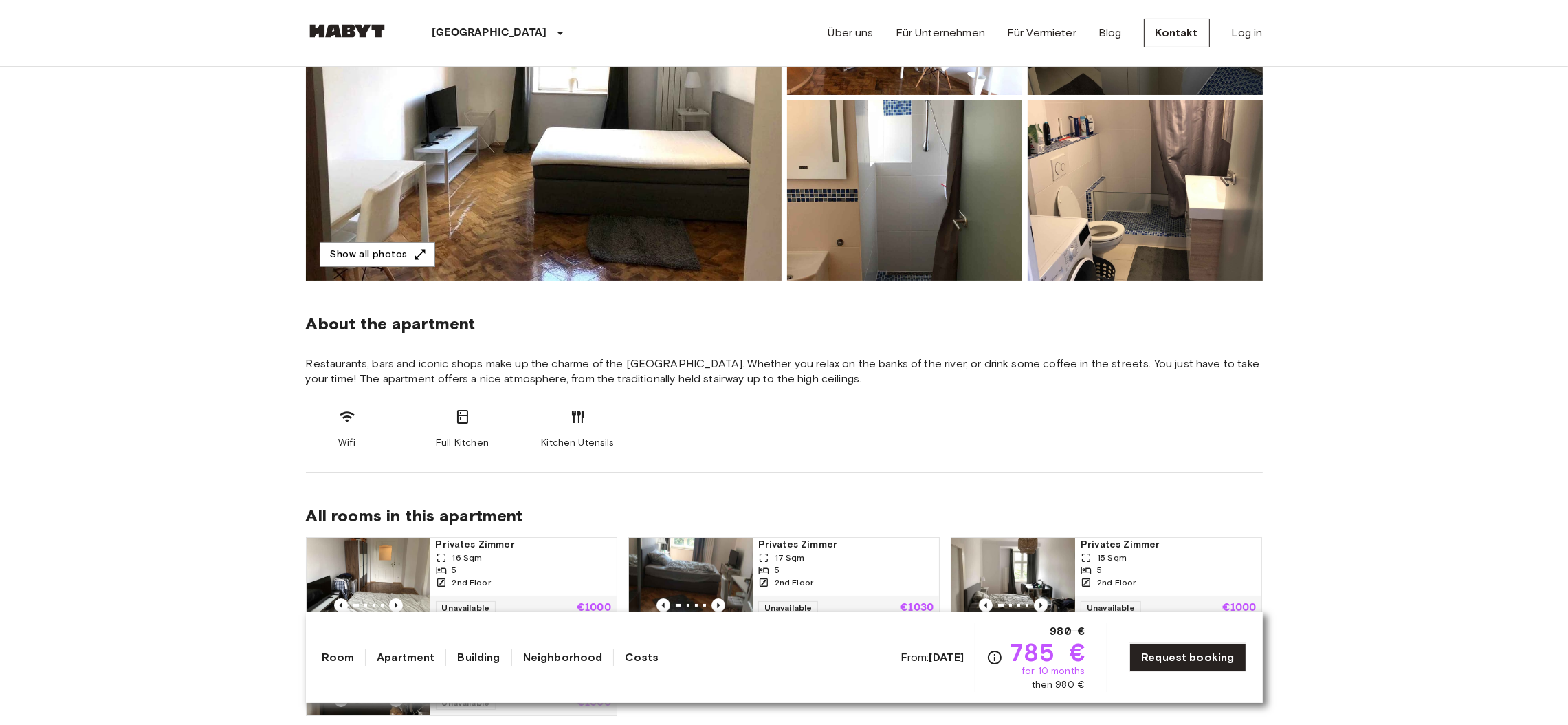
scroll to position [279, 0]
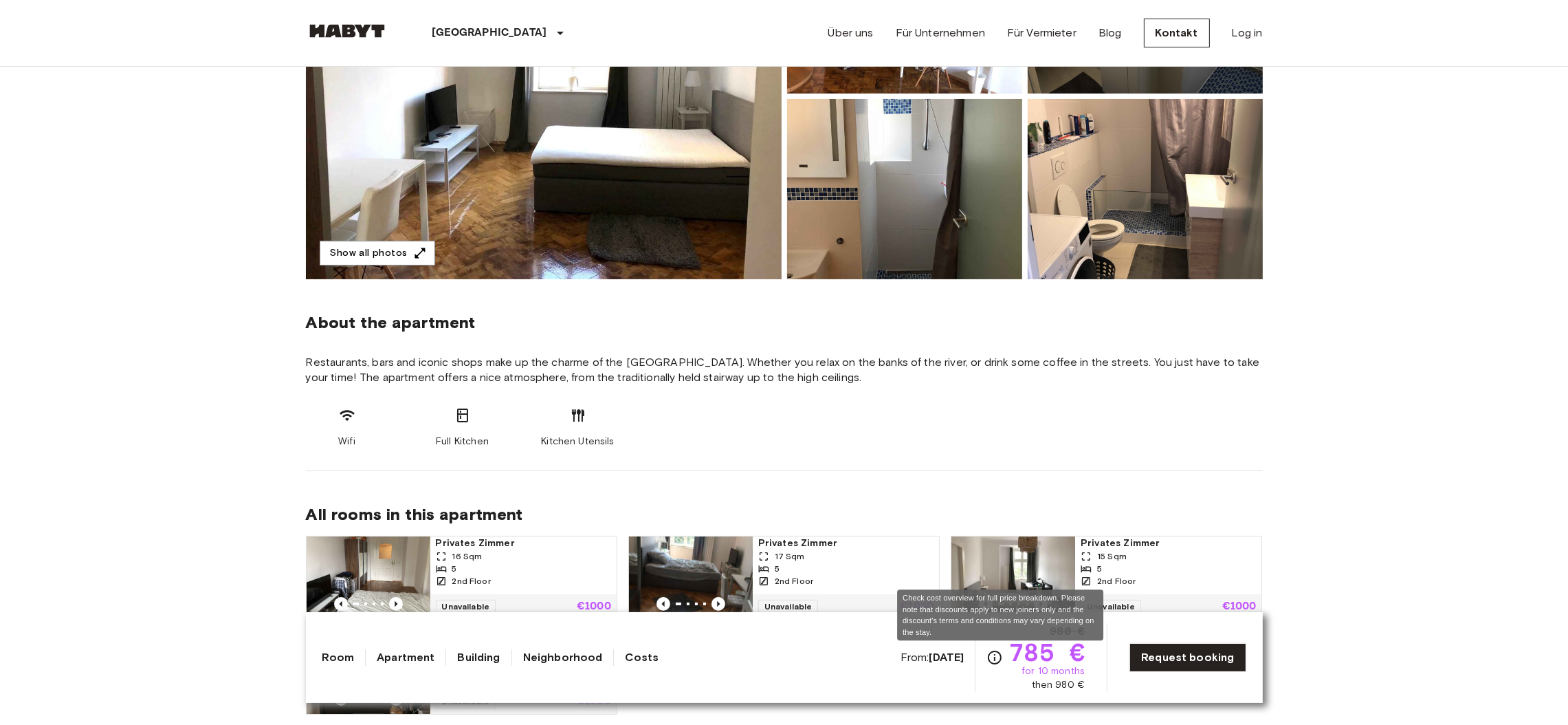
click at [999, 659] on icon "Check cost overview for full price breakdown. Please note that discounts apply …" at bounding box center [995, 657] width 16 height 16
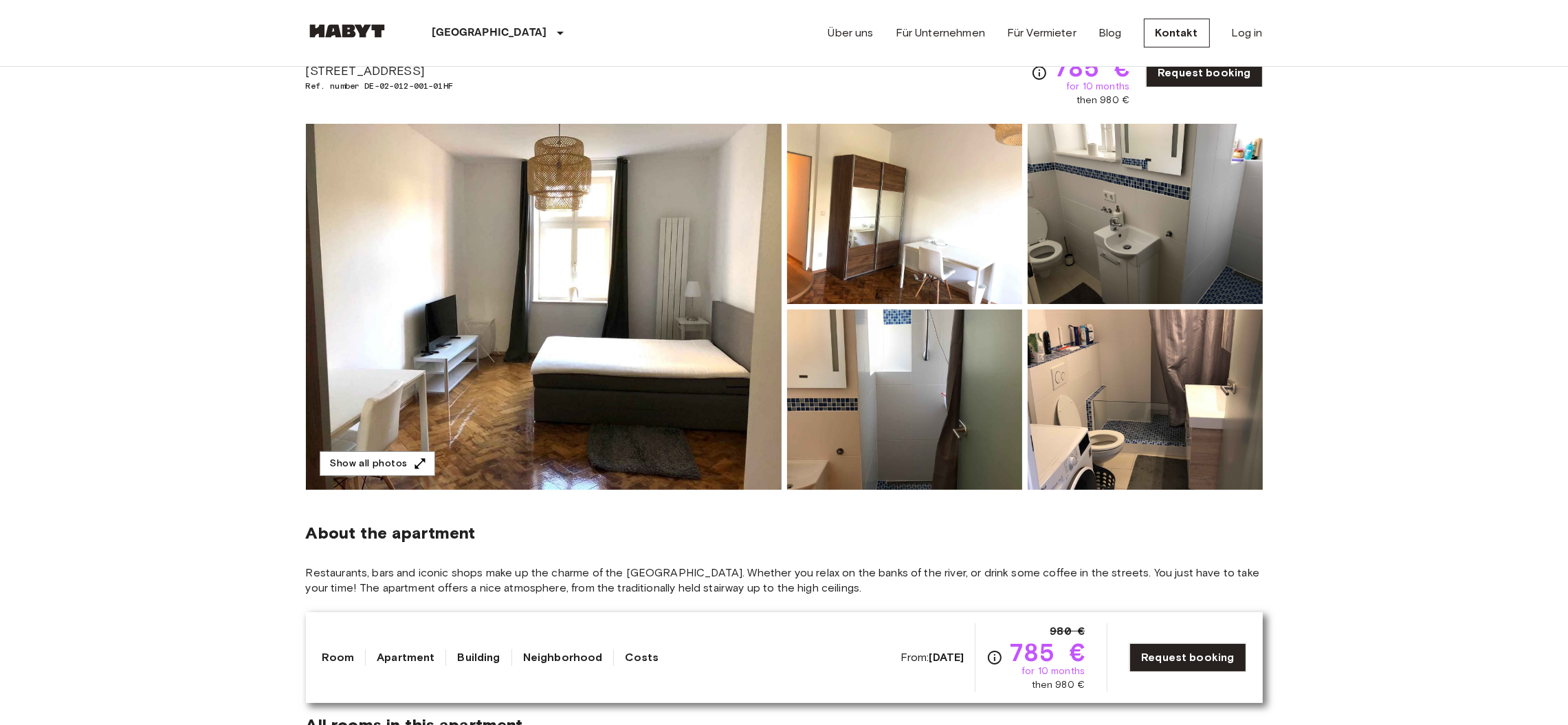
scroll to position [0, 0]
